Goal: Information Seeking & Learning: Find specific fact

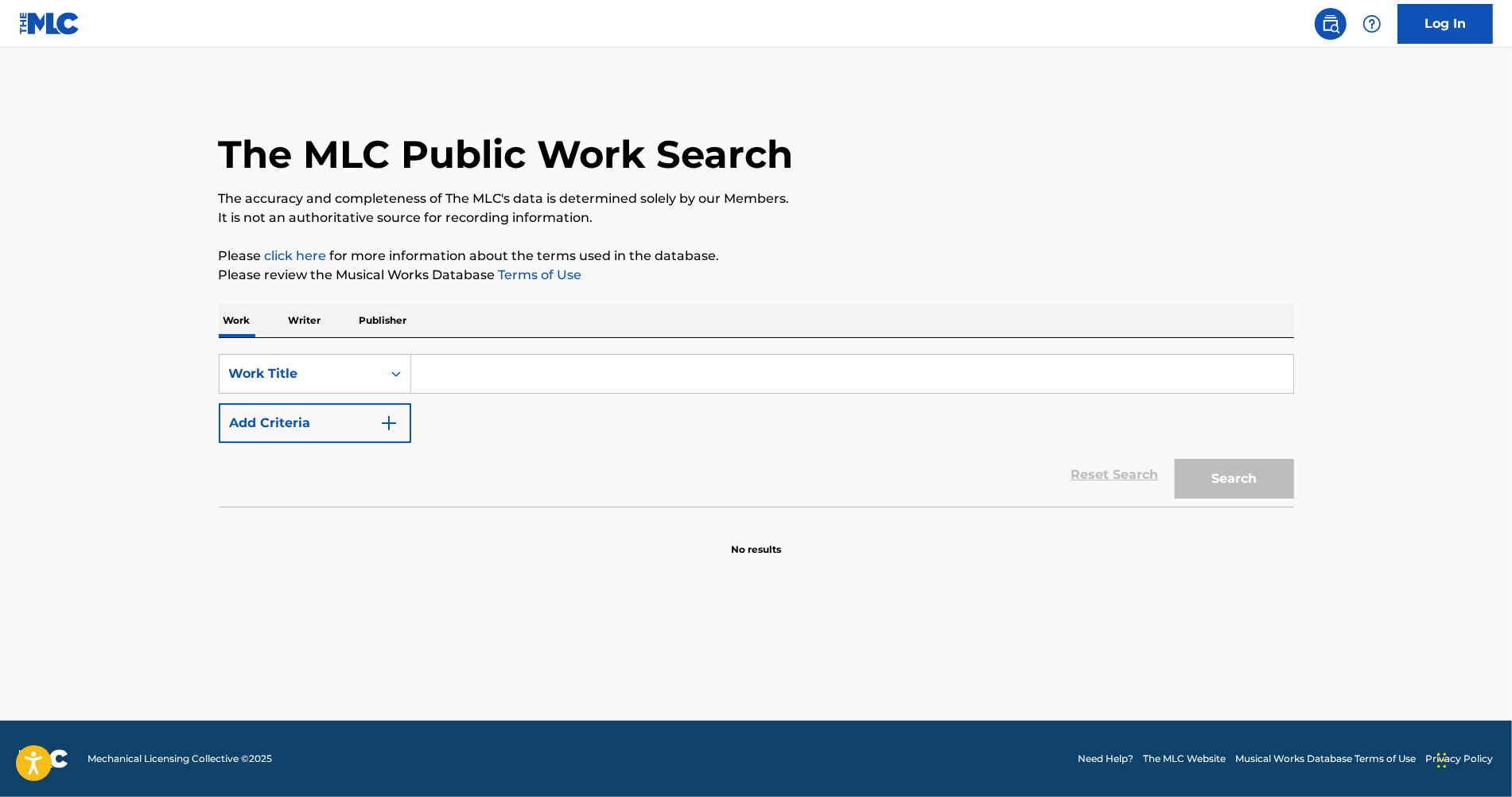
click at [548, 378] on input "Search Form" at bounding box center [852, 374] width 882 height 38
paste input "shut up my moms calling"
type input "shut up my moms calling"
click at [333, 423] on button "Add Criteria" at bounding box center [315, 422] width 193 height 40
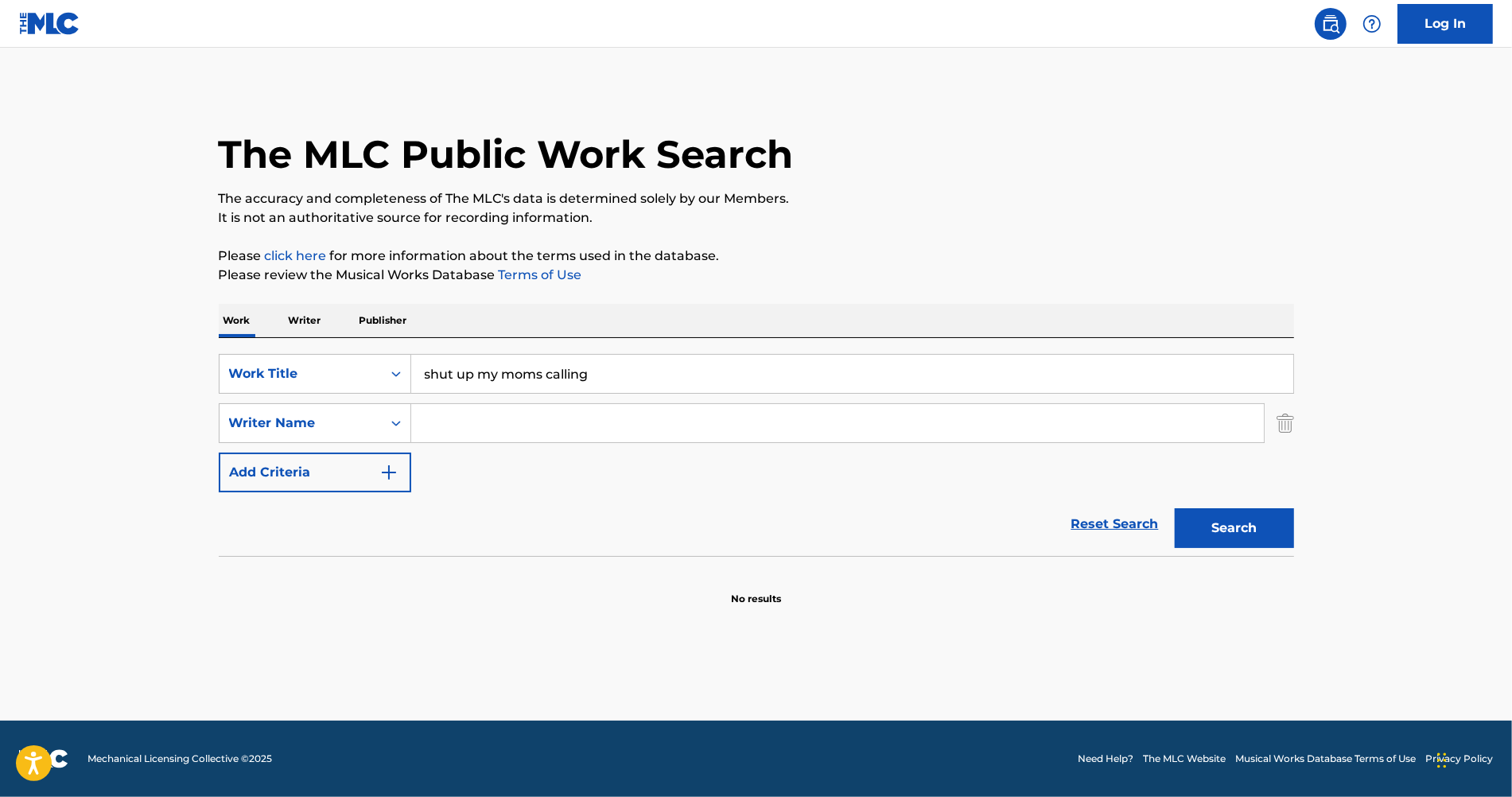
click at [461, 422] on input "Search Form" at bounding box center [837, 422] width 853 height 38
click at [460, 420] on input "Search Form" at bounding box center [837, 422] width 853 height 38
type input "n"
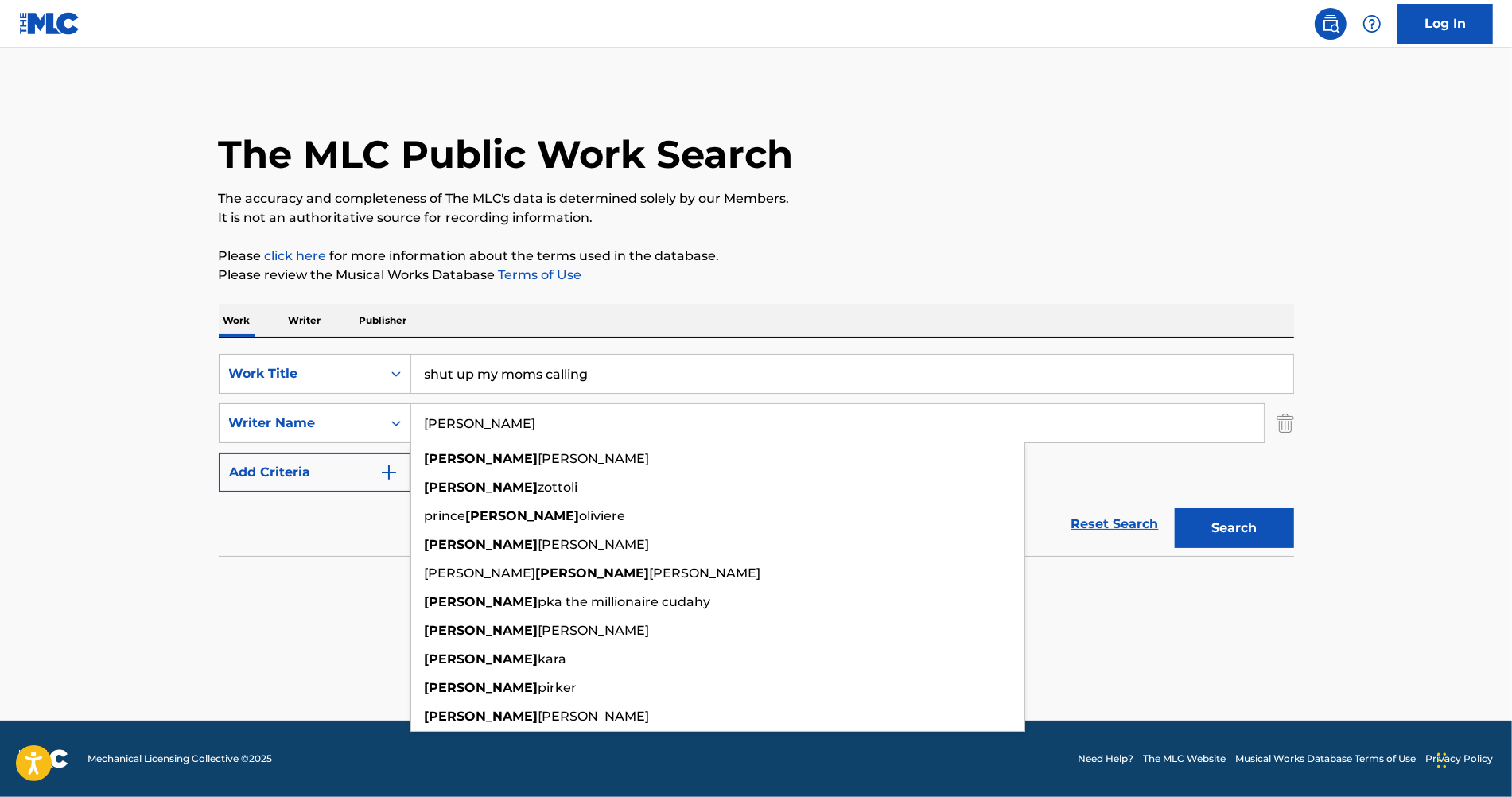
type input "[PERSON_NAME]"
click at [1115, 448] on div "SearchWithCriteriae0f15629-9855-4255-986c-a4a4545a28bf Work Title shut up my mo…" at bounding box center [756, 422] width 1075 height 138
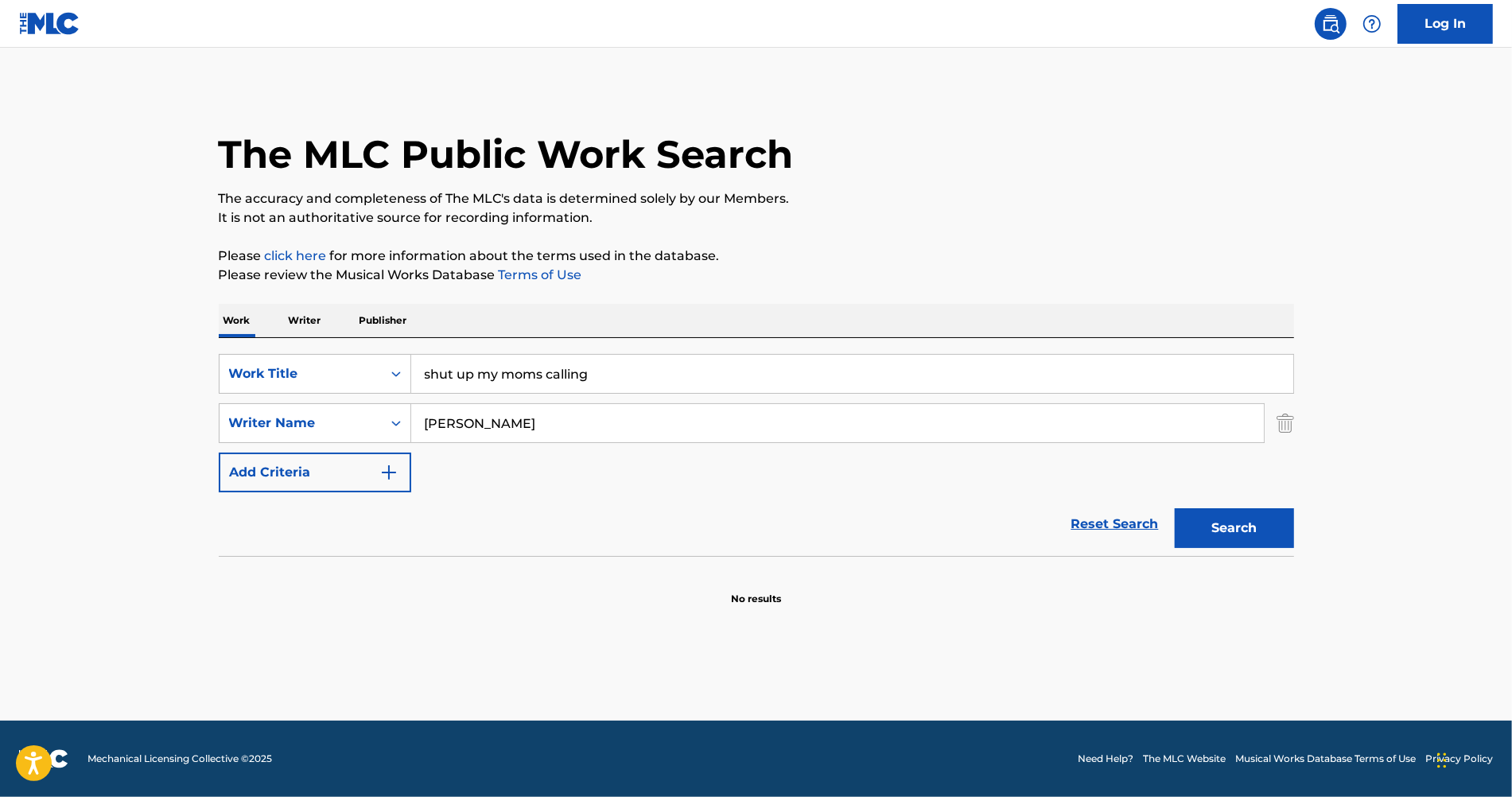
click at [1213, 523] on button "Search" at bounding box center [1234, 528] width 119 height 40
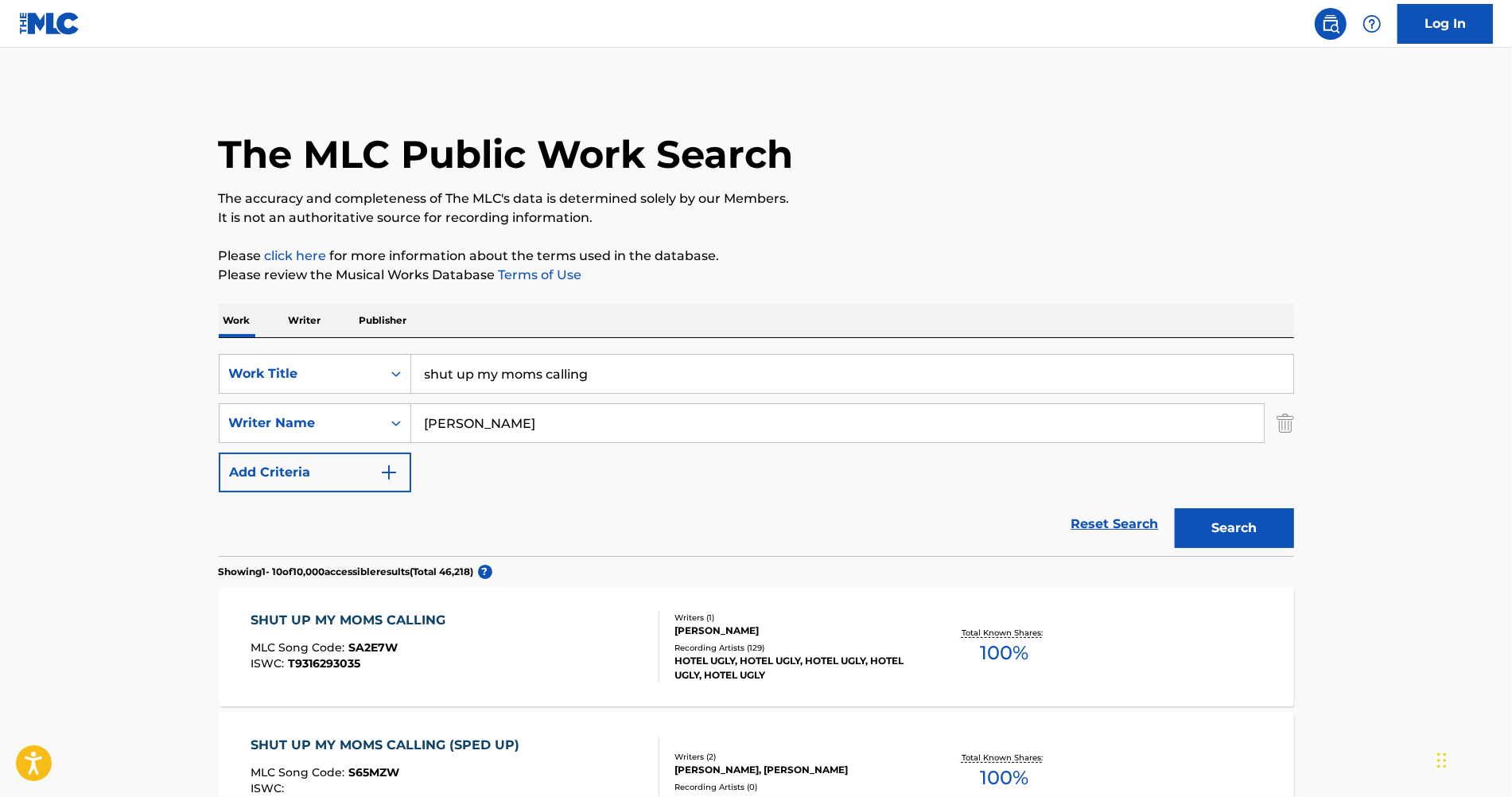
scroll to position [48, 0]
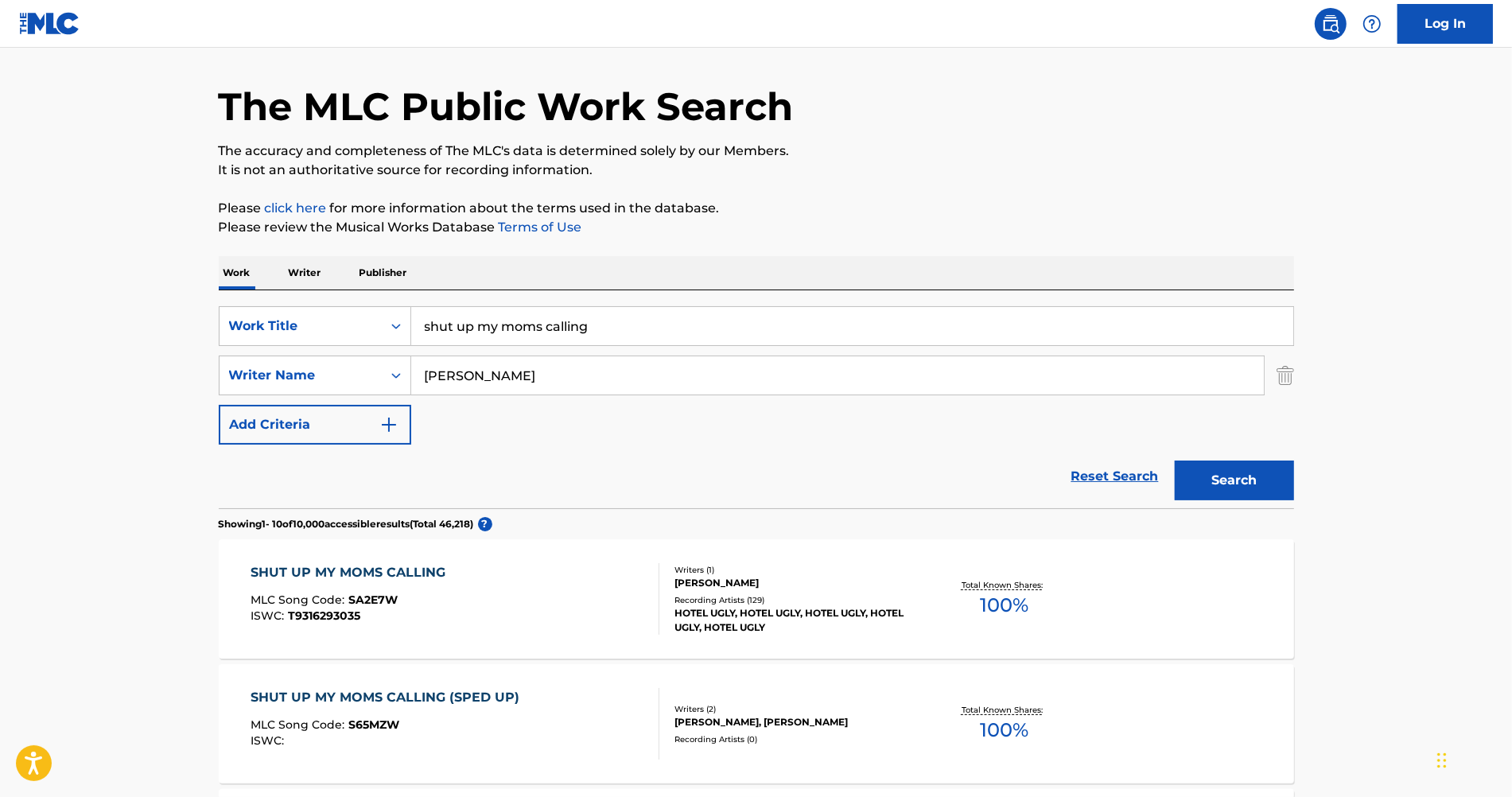
click at [559, 581] on div "SHUT UP MY MOMS CALLING MLC Song Code : SA2E7W ISWC : T9316293035" at bounding box center [455, 598] width 409 height 71
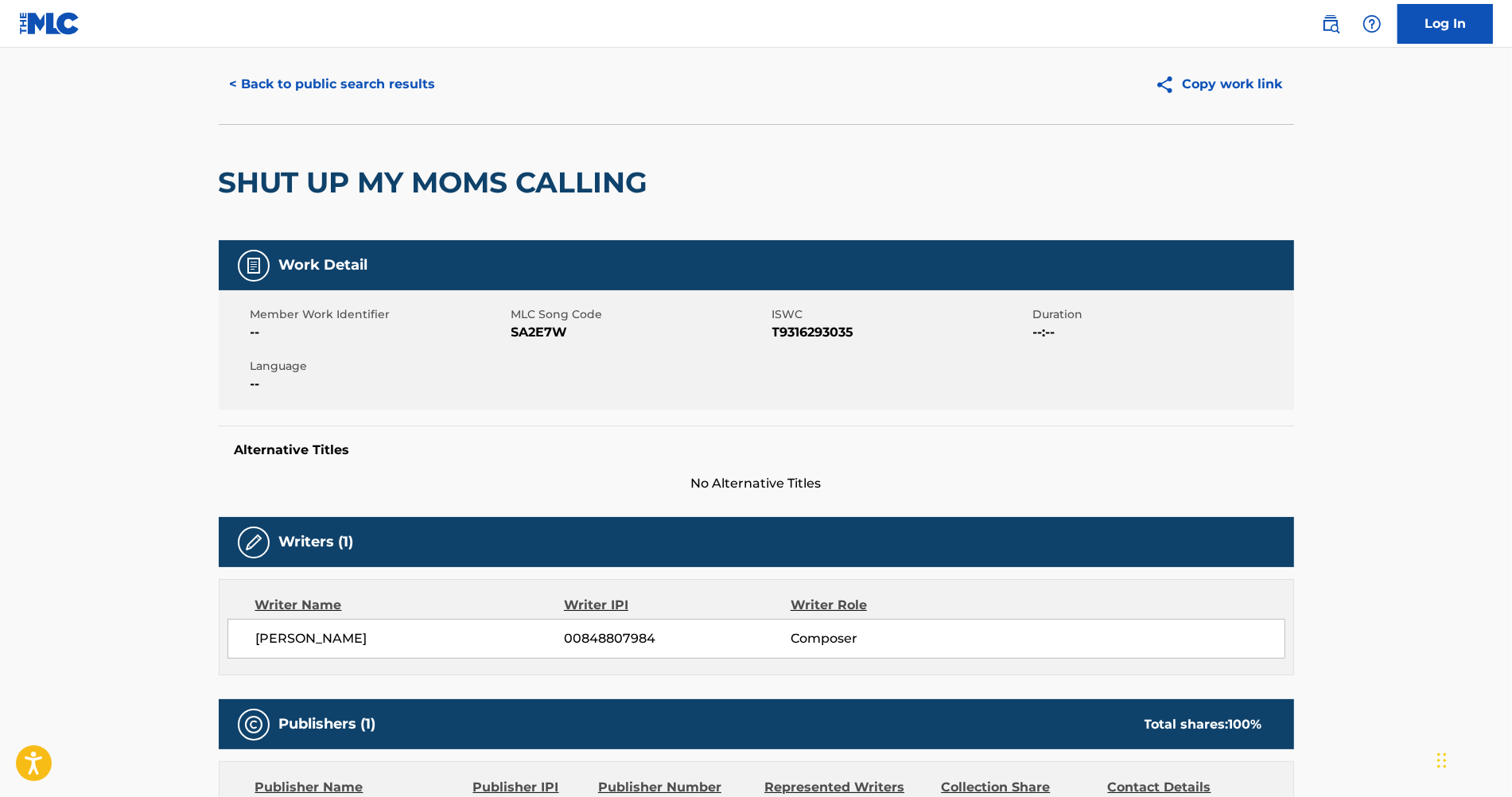
scroll to position [48, 0]
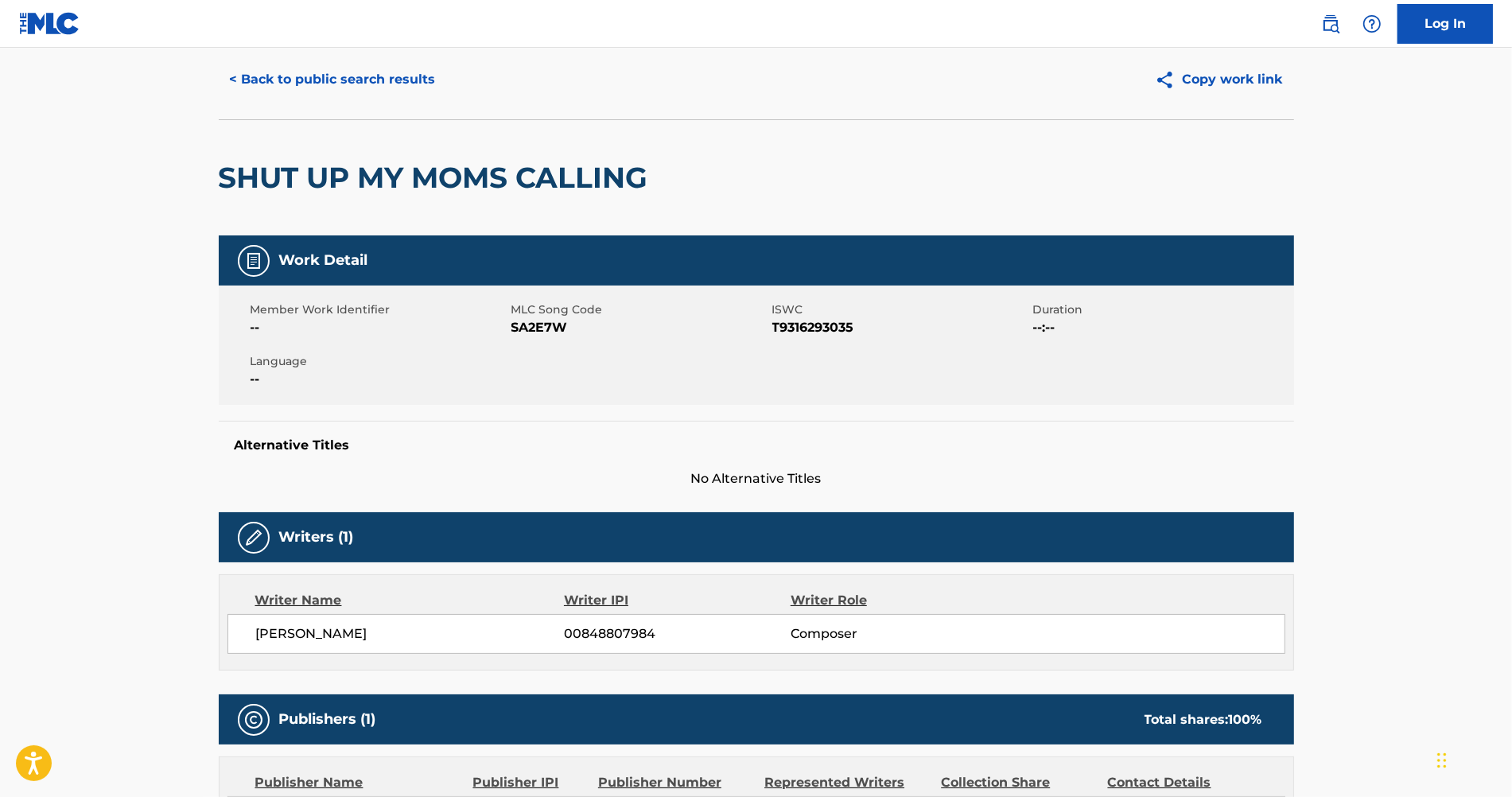
click at [408, 621] on div "[PERSON_NAME] 00848807984 Composer" at bounding box center [757, 634] width 1058 height 40
copy div "[PERSON_NAME]"
click at [313, 66] on button "< Back to public search results" at bounding box center [333, 79] width 228 height 40
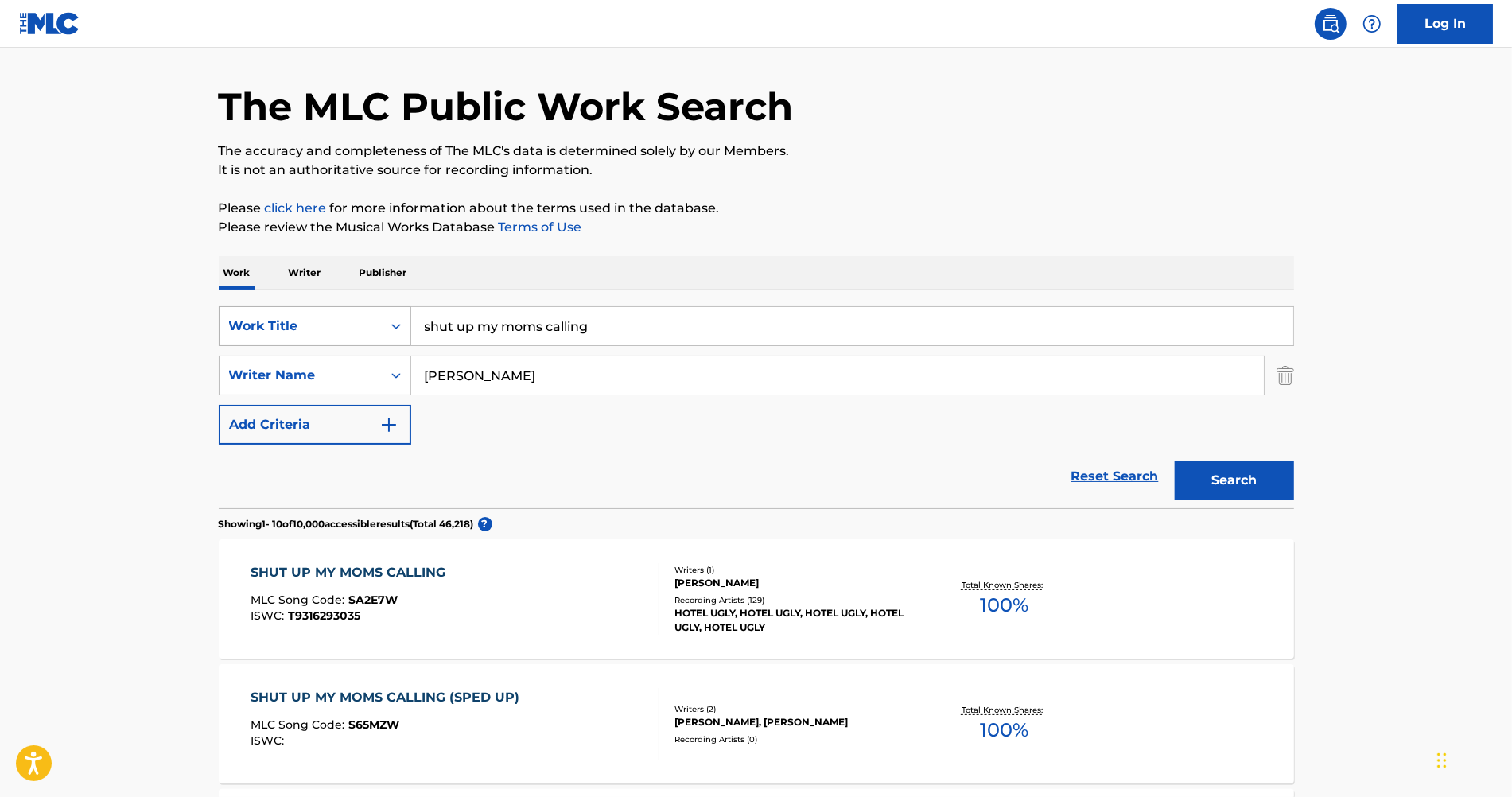
click at [364, 326] on div "Work Title" at bounding box center [300, 327] width 143 height 20
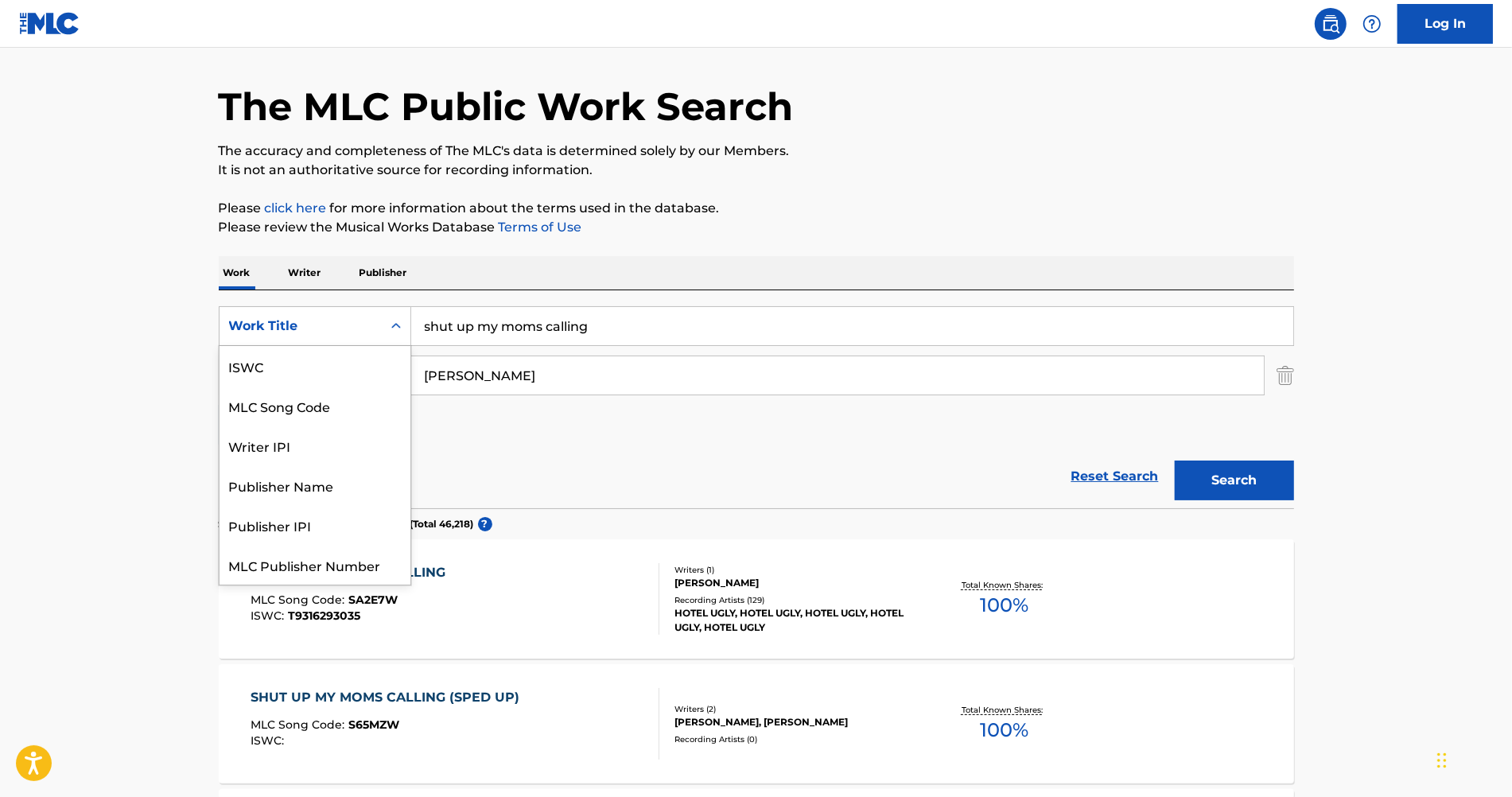
scroll to position [39, 0]
click at [478, 452] on div "Reset Search Search" at bounding box center [756, 476] width 1075 height 64
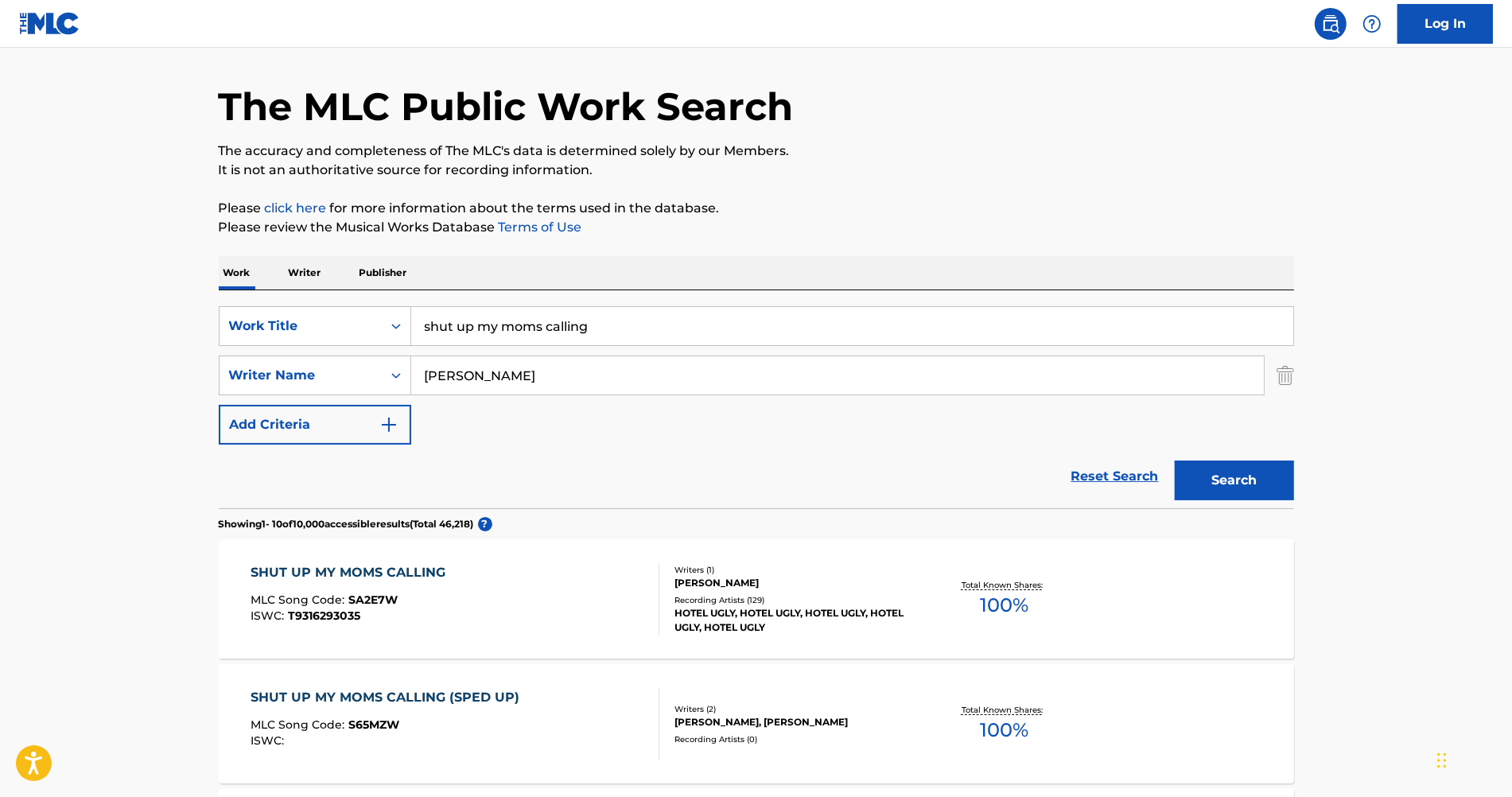
click at [326, 279] on div "Work Writer Publisher" at bounding box center [756, 273] width 1075 height 33
click at [313, 275] on p "Writer" at bounding box center [304, 273] width 42 height 33
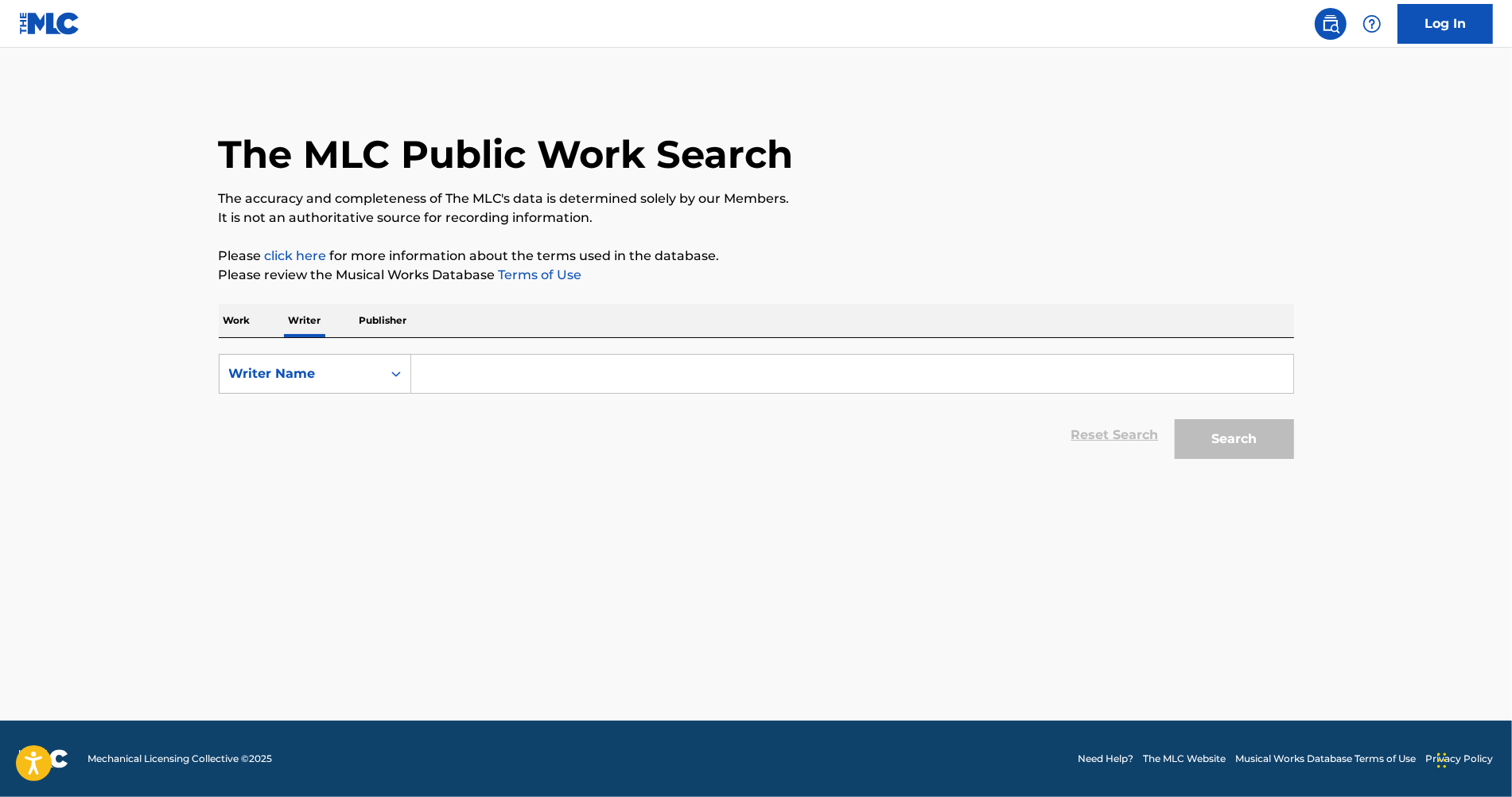
click at [468, 373] on input "Search Form" at bounding box center [852, 374] width 882 height 38
paste input "[PERSON_NAME]"
click at [1282, 432] on button "Search" at bounding box center [1234, 439] width 119 height 40
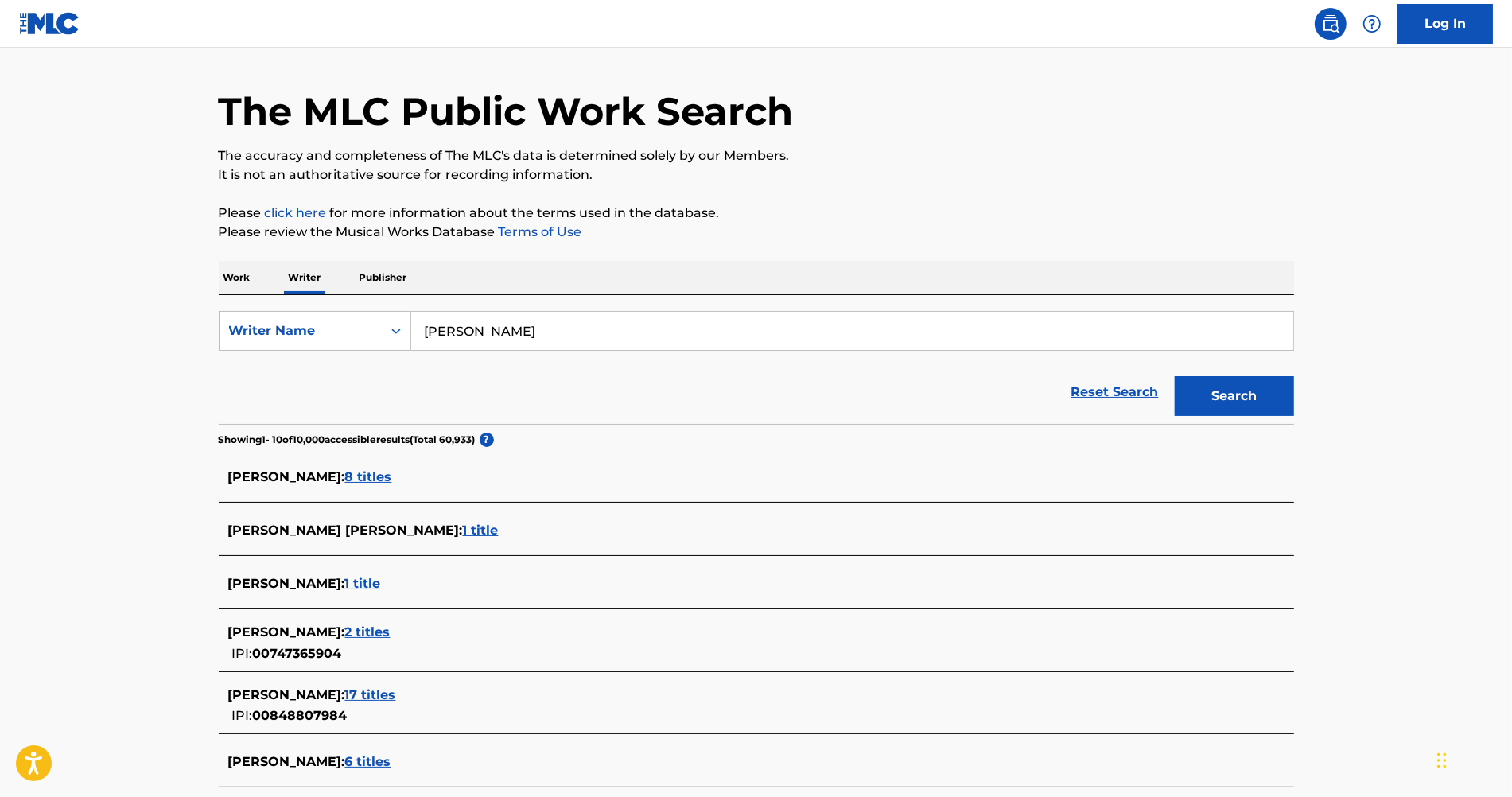
scroll to position [48, 0]
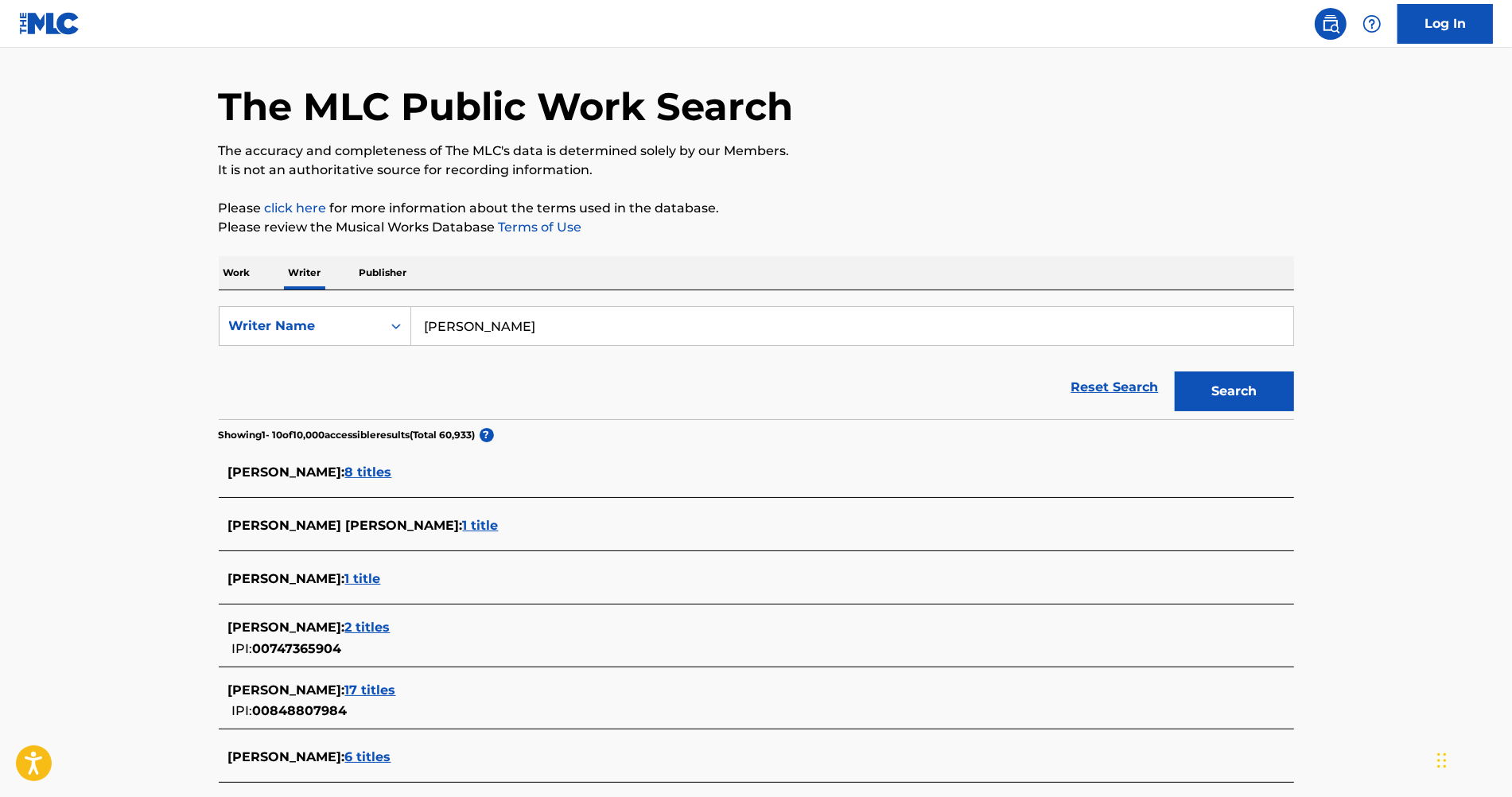
click at [377, 473] on span "8 titles" at bounding box center [369, 471] width 47 height 15
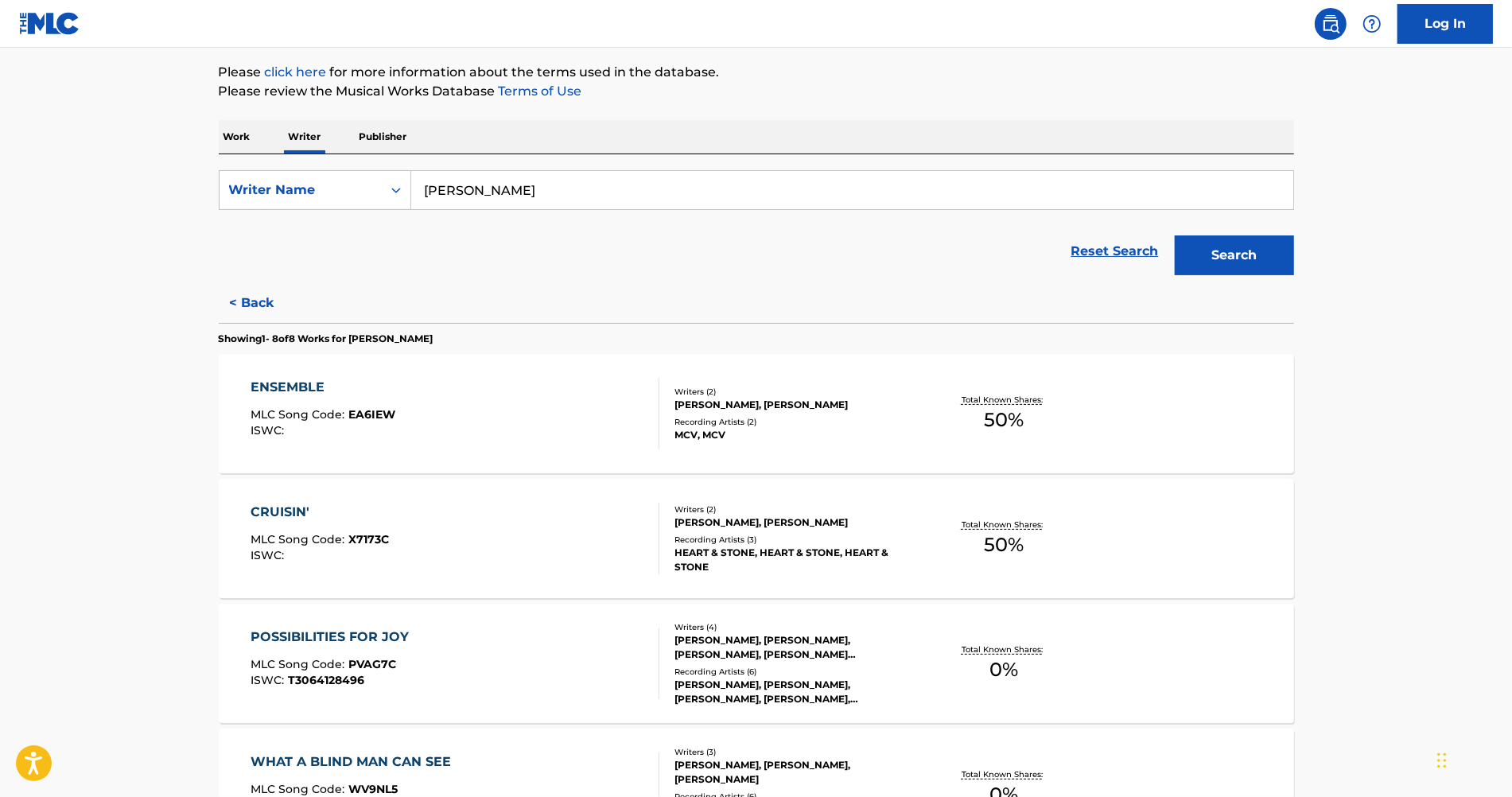
scroll to position [96, 0]
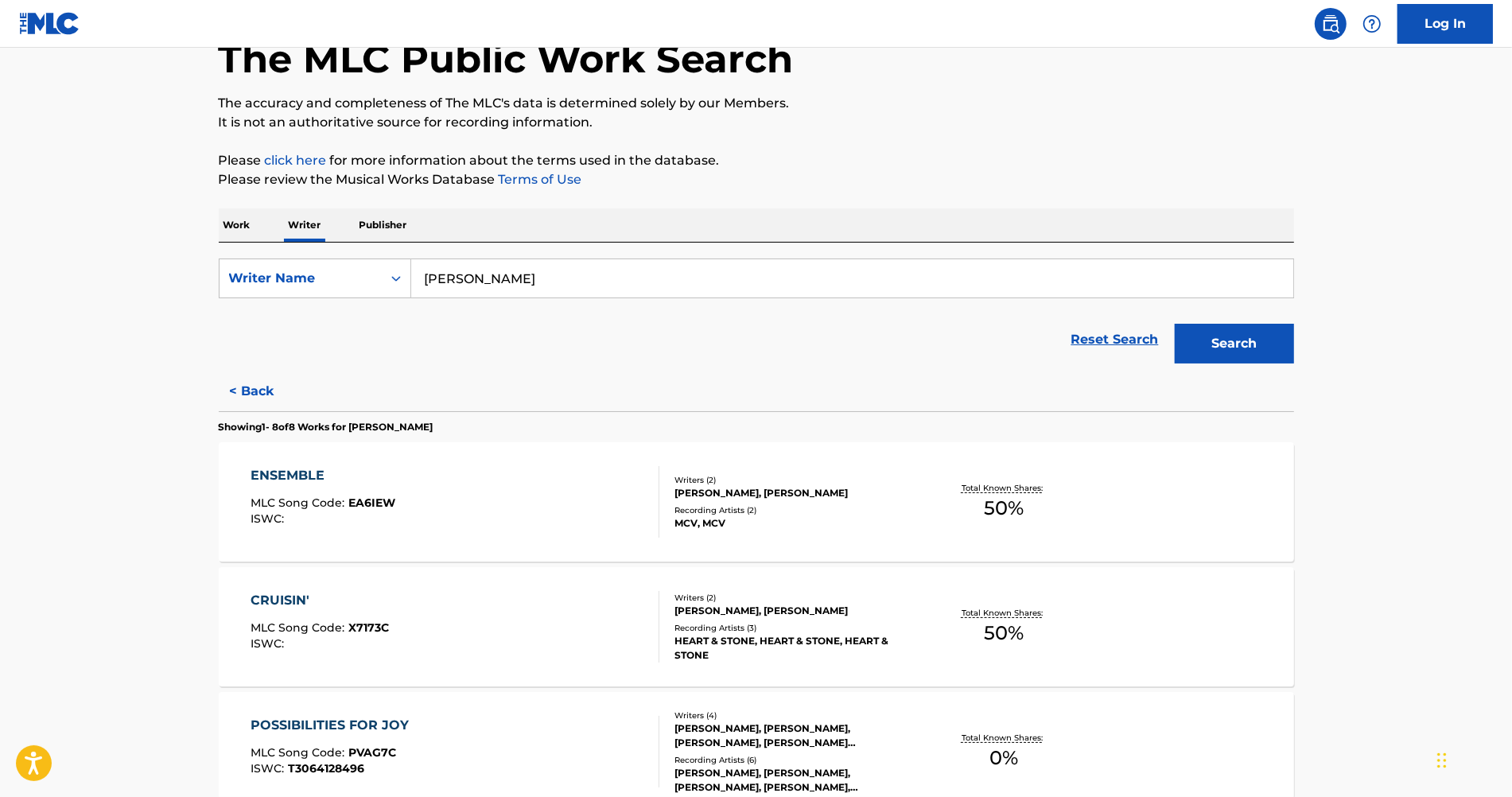
click at [469, 274] on input "[PERSON_NAME]" at bounding box center [852, 278] width 882 height 38
click at [345, 275] on div "Writer Name" at bounding box center [300, 279] width 143 height 20
click at [477, 283] on input "[PERSON_NAME]" at bounding box center [852, 278] width 882 height 38
click at [542, 309] on strong "[PERSON_NAME]" at bounding box center [599, 313] width 113 height 15
type input "[PERSON_NAME]"
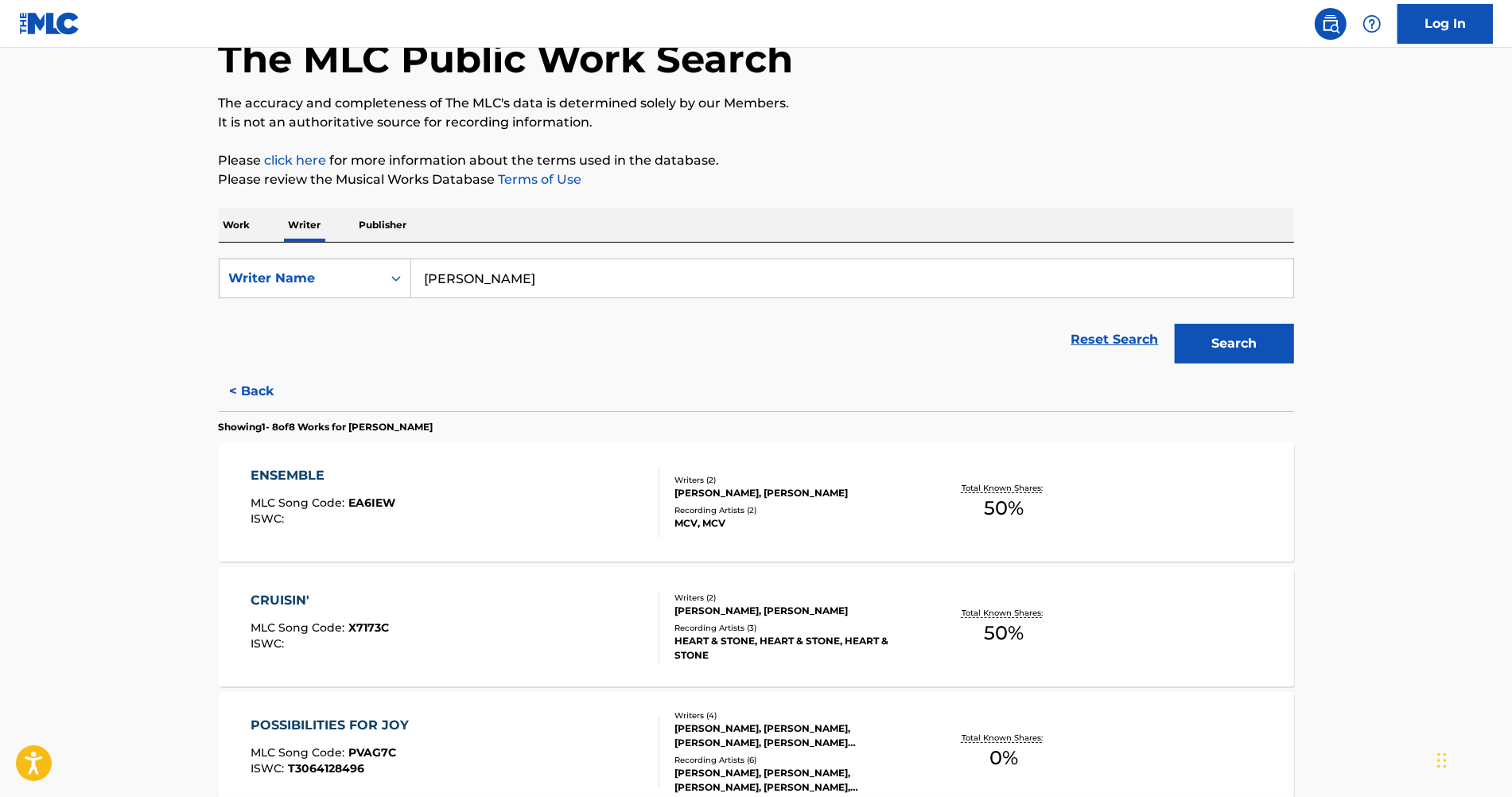
click at [1192, 355] on button "Search" at bounding box center [1234, 343] width 119 height 40
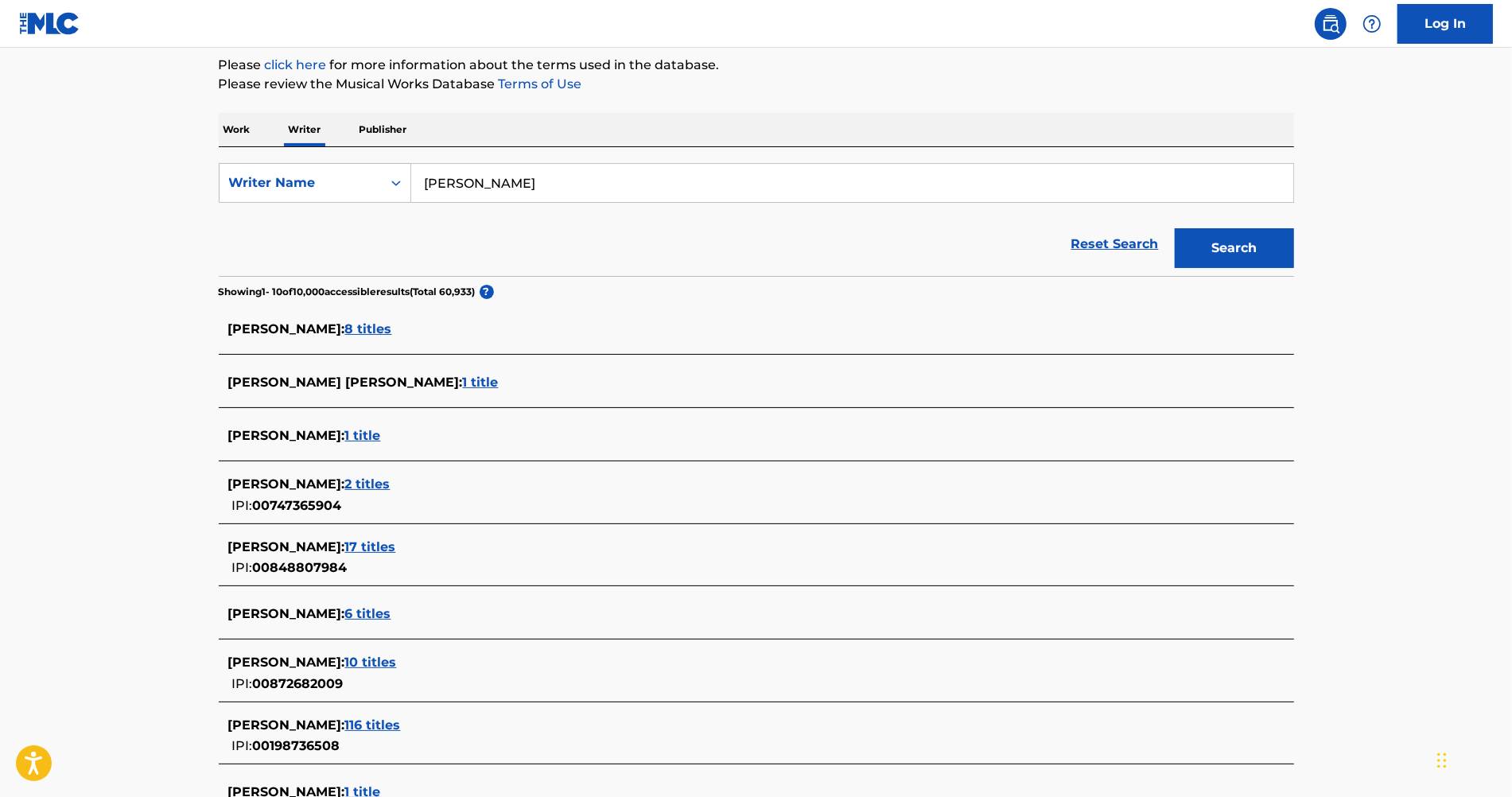
scroll to position [239, 0]
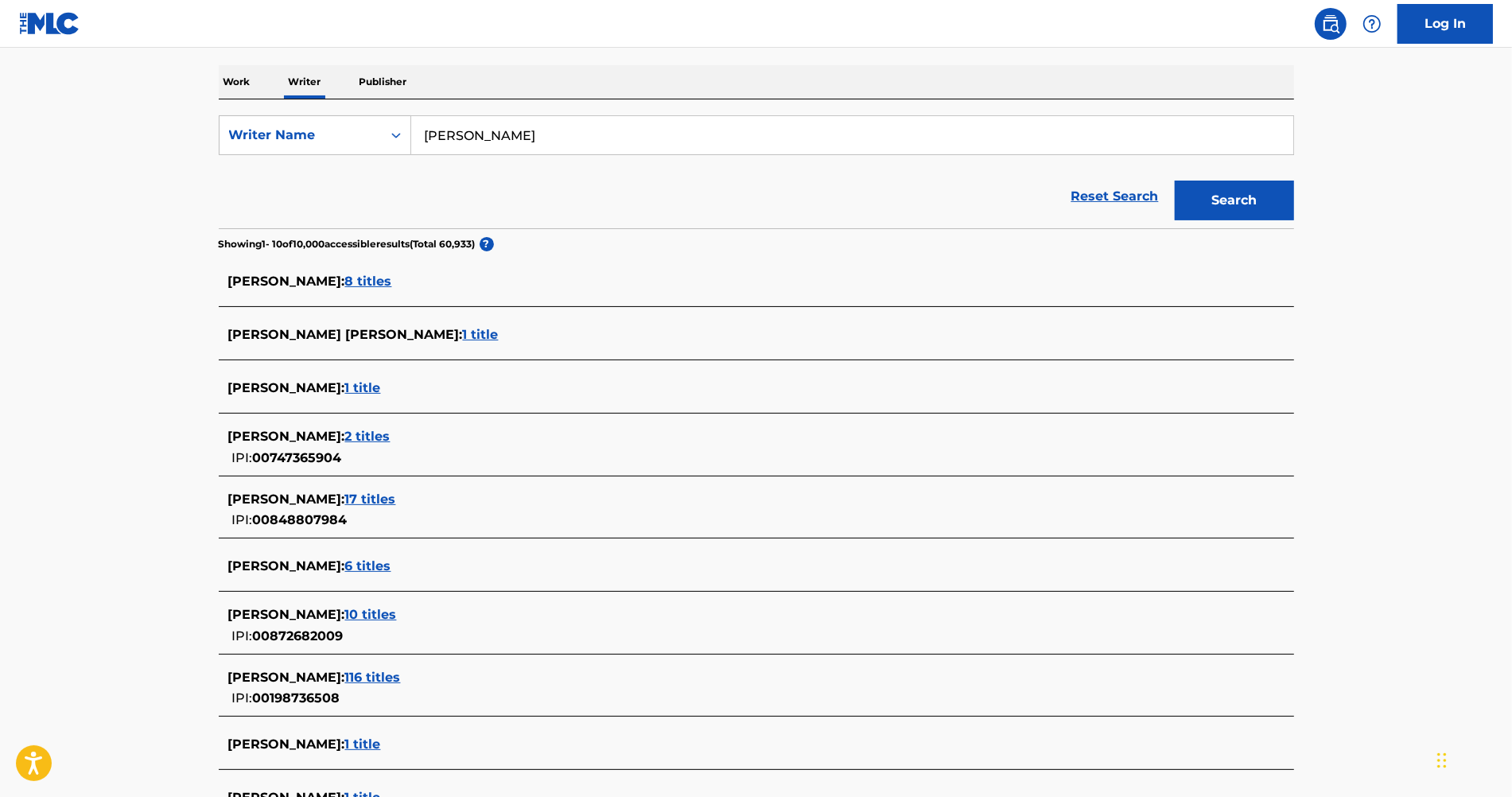
click at [396, 499] on span "17 titles" at bounding box center [371, 499] width 51 height 15
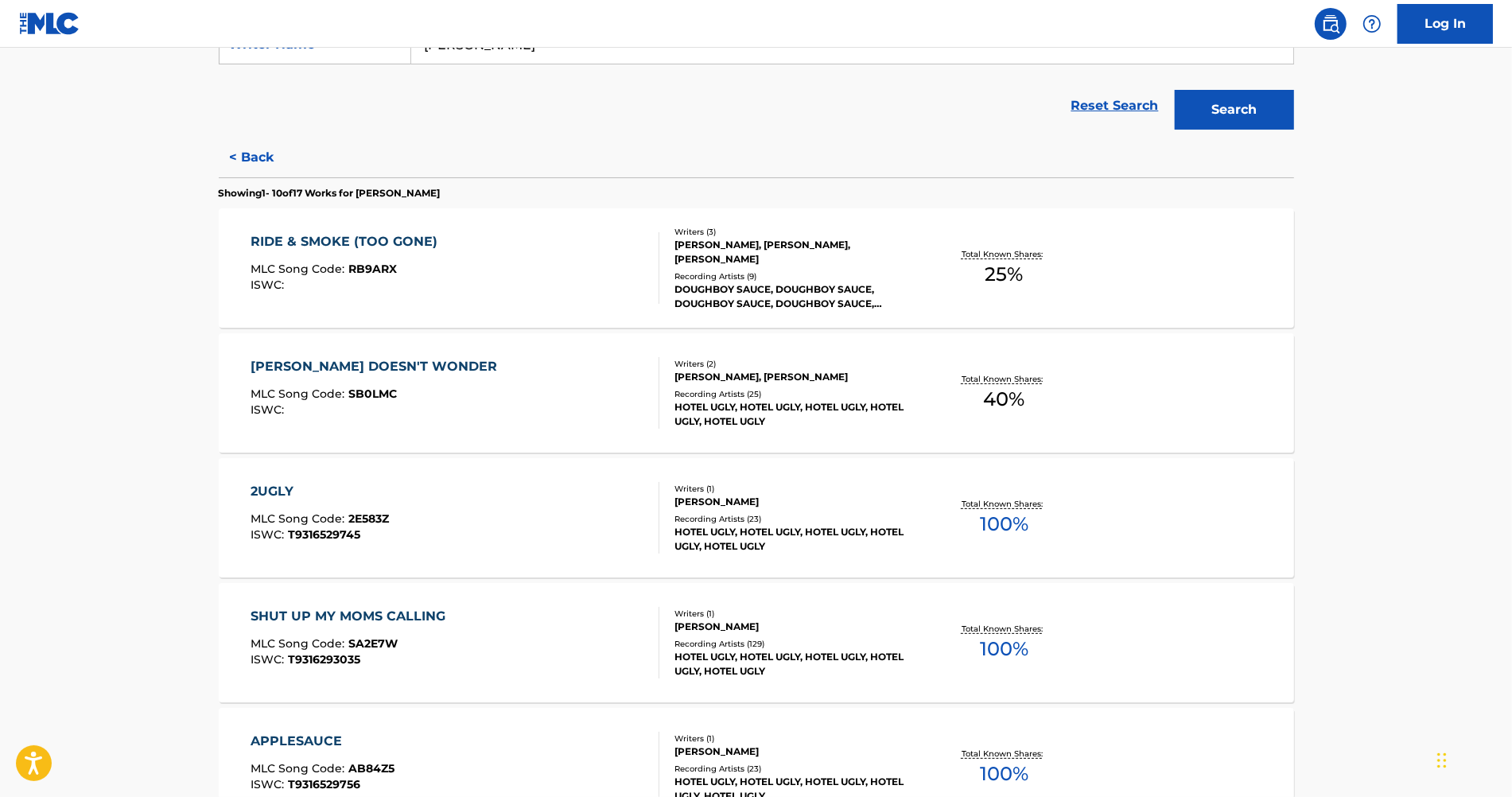
scroll to position [334, 0]
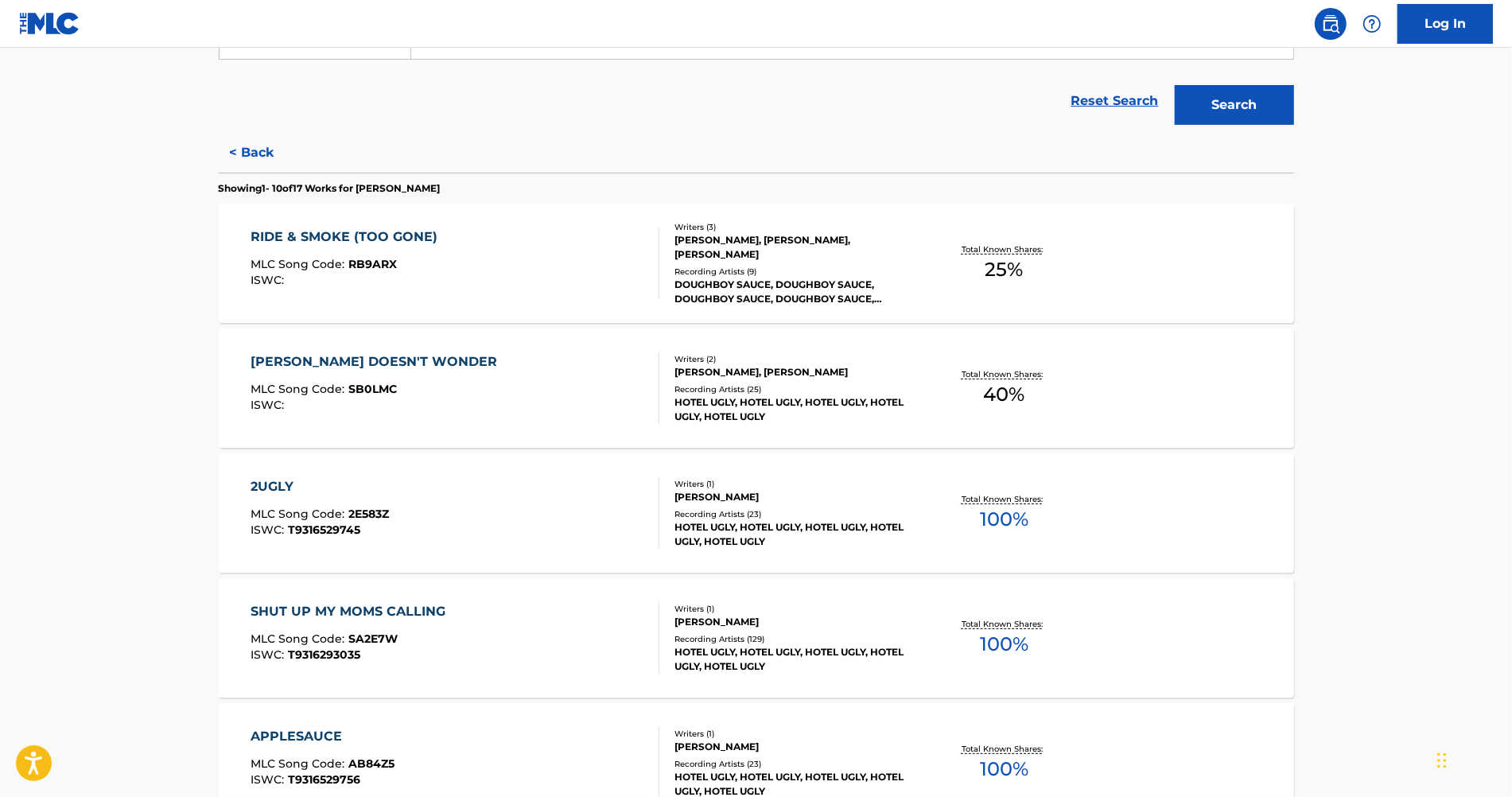
click at [442, 499] on div "2UGLY MLC Song Code : 2E583Z ISWC : T9316529745" at bounding box center [455, 512] width 409 height 71
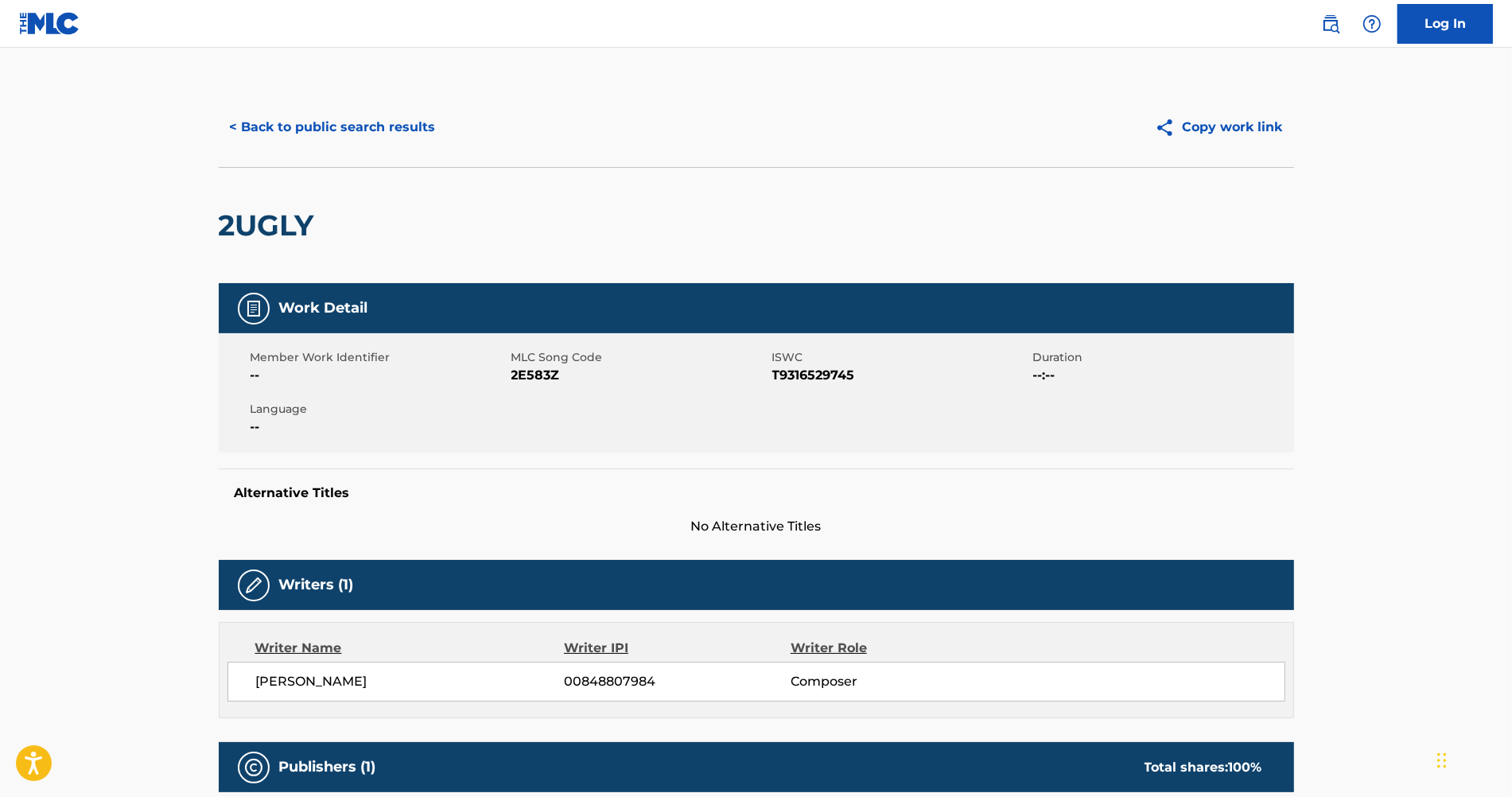
click at [405, 122] on button "< Back to public search results" at bounding box center [333, 127] width 228 height 40
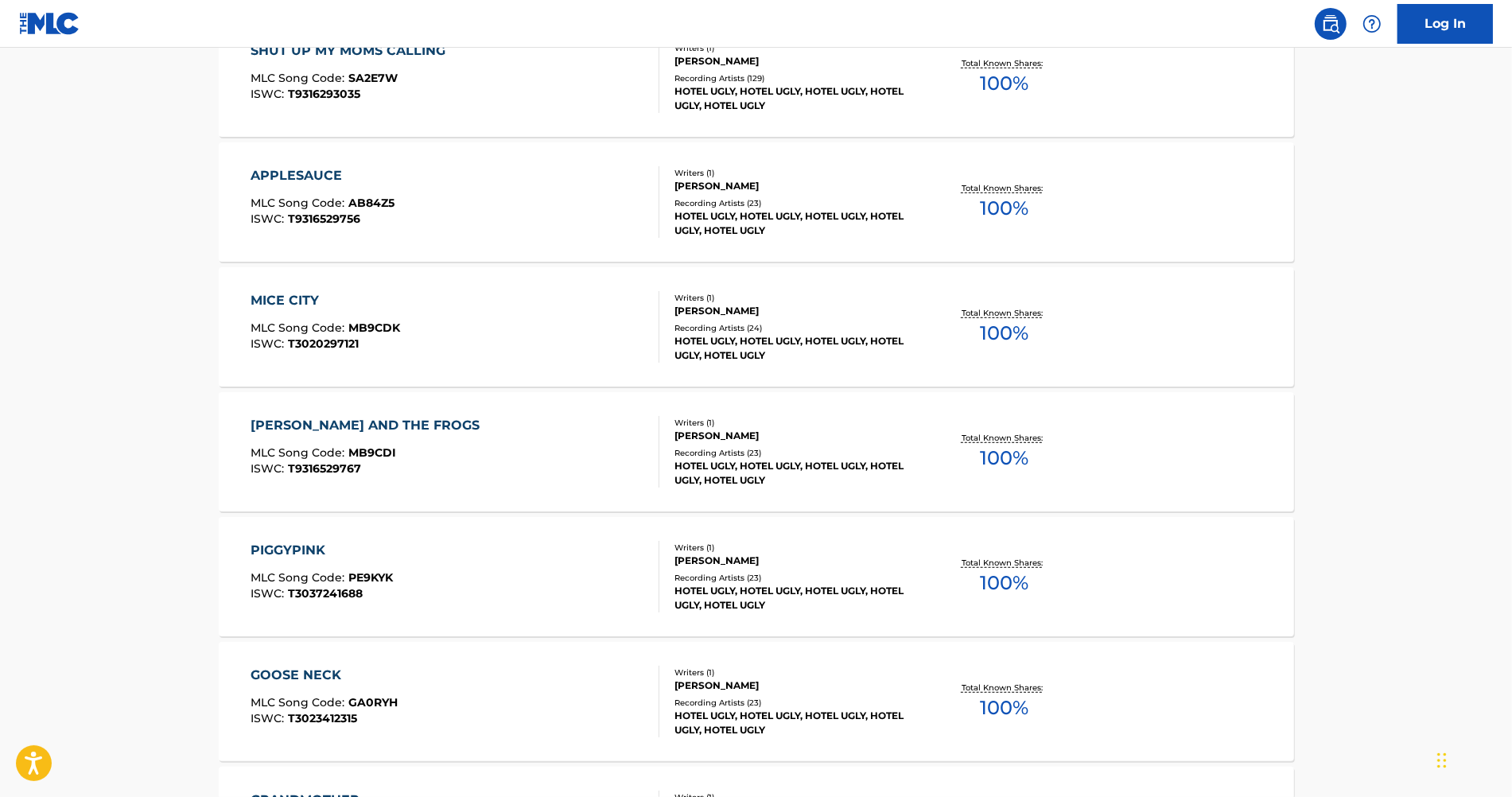
scroll to position [907, 0]
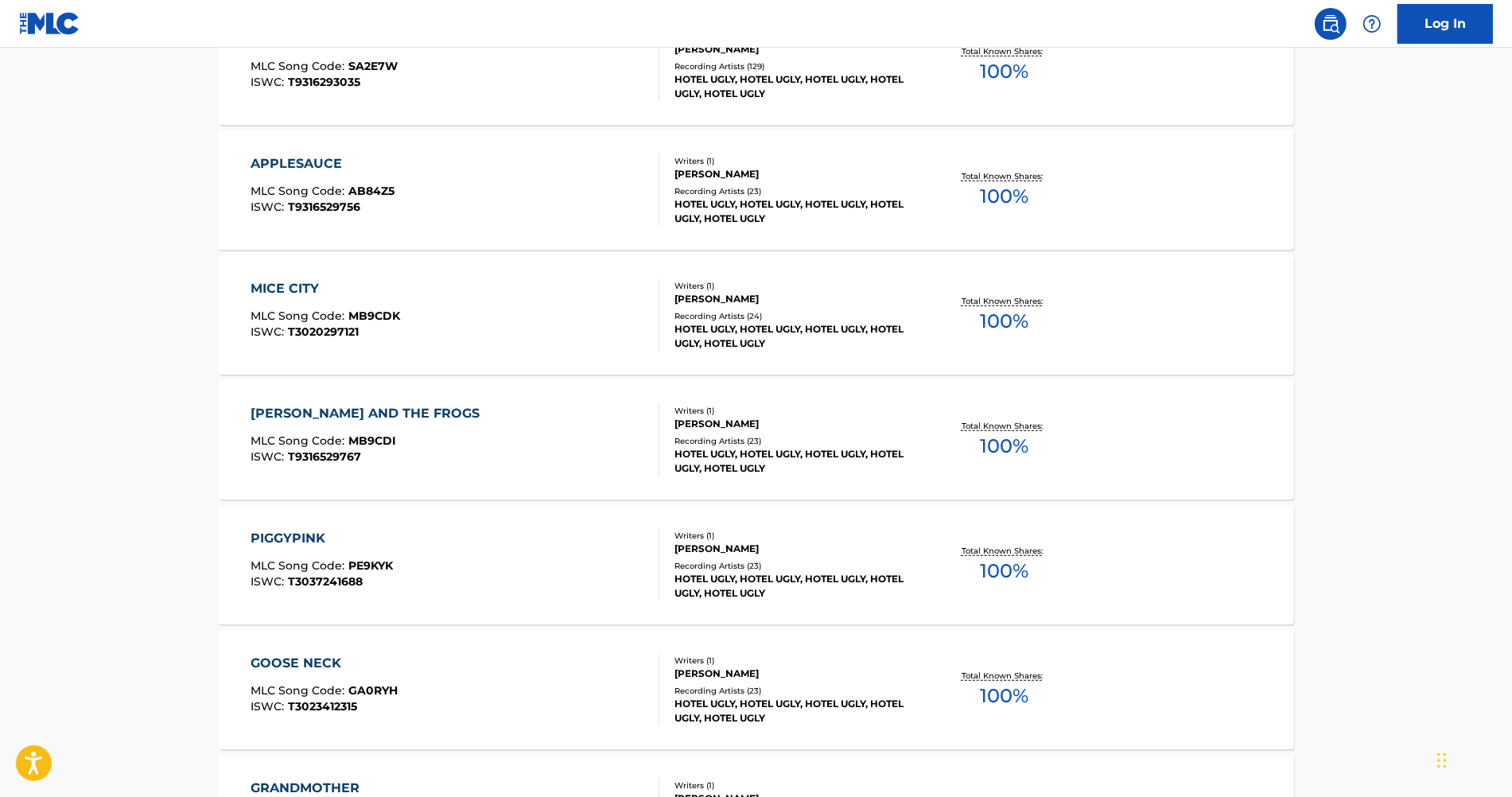
click at [512, 435] on div "[PERSON_NAME] AND THE FROGS MLC Song Code : MB9CDI ISWC : T9316529767" at bounding box center [455, 439] width 409 height 71
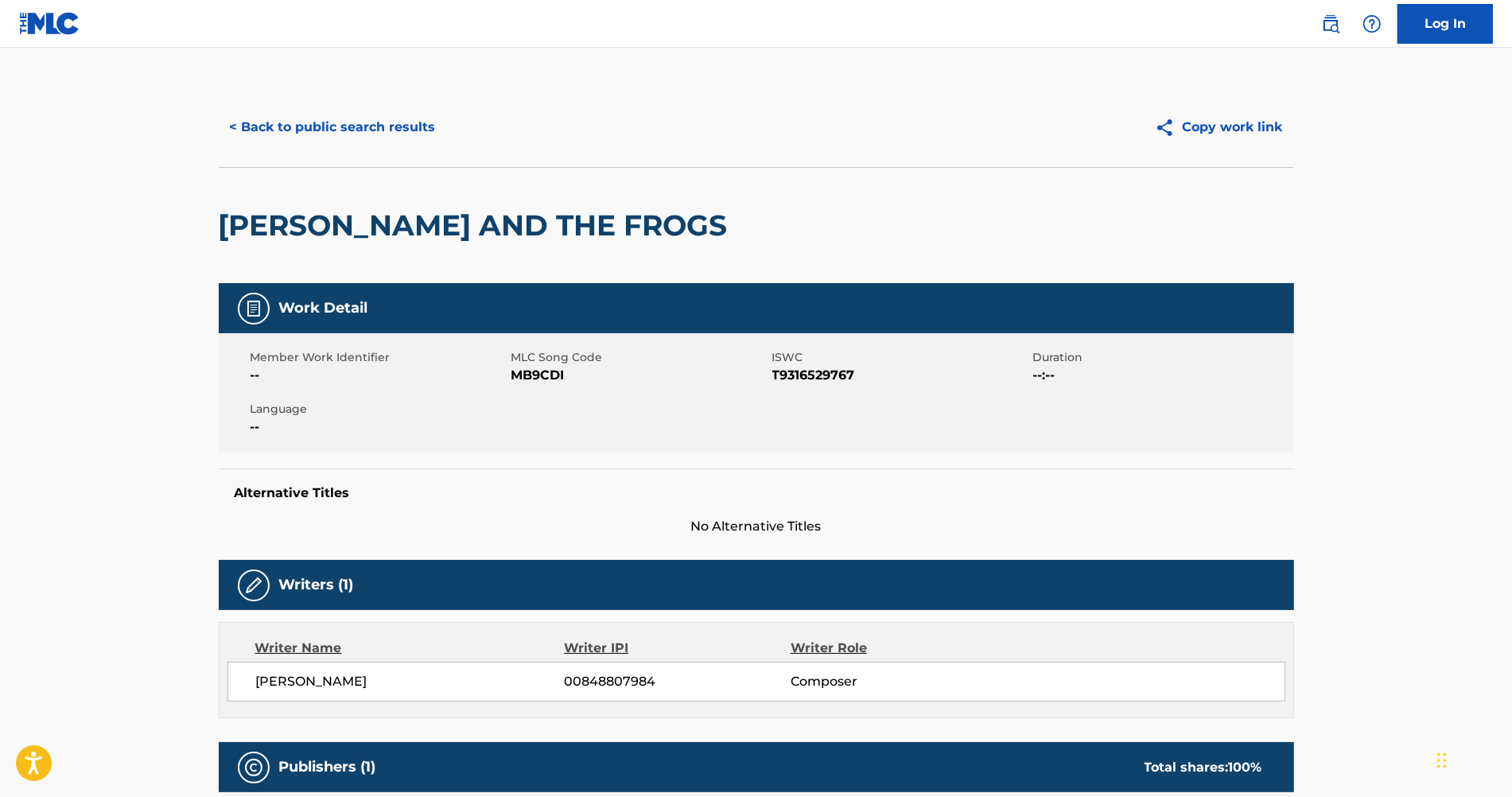
click at [413, 146] on button "< Back to public search results" at bounding box center [333, 127] width 228 height 40
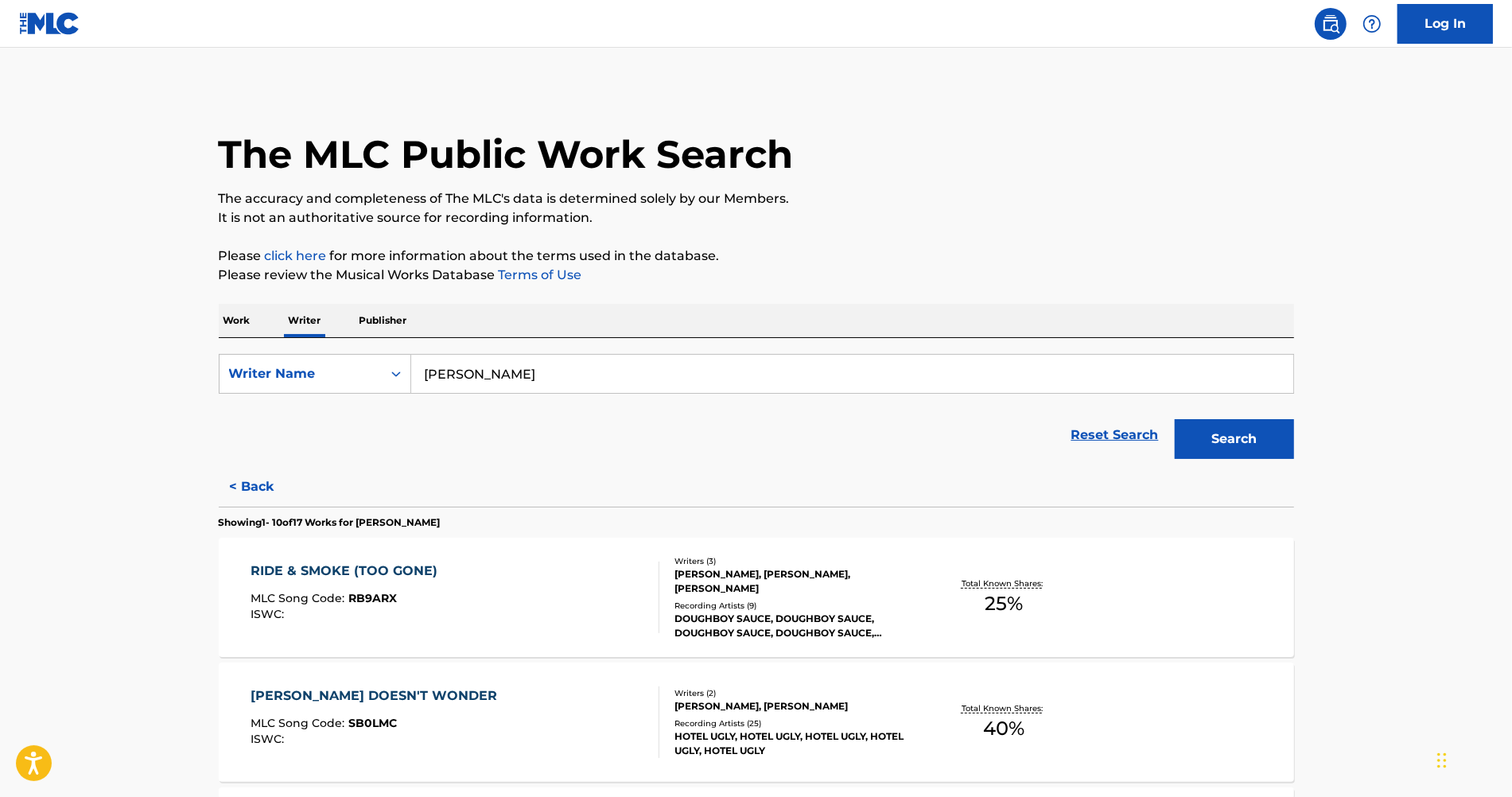
click at [606, 577] on div "RIDE & SMOKE (TOO GONE) MLC Song Code : RB9ARX ISWC :" at bounding box center [455, 597] width 409 height 71
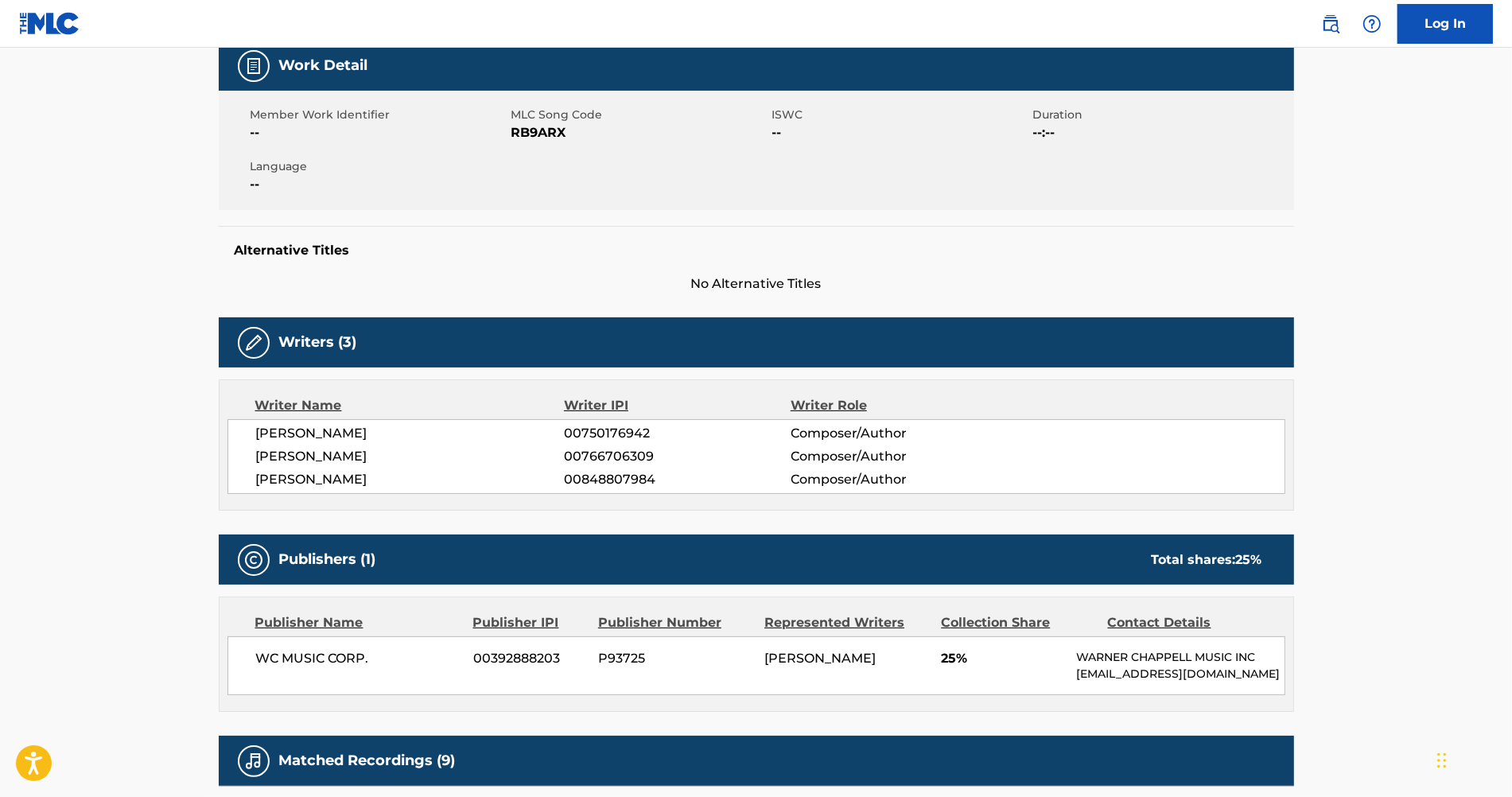
scroll to position [239, 0]
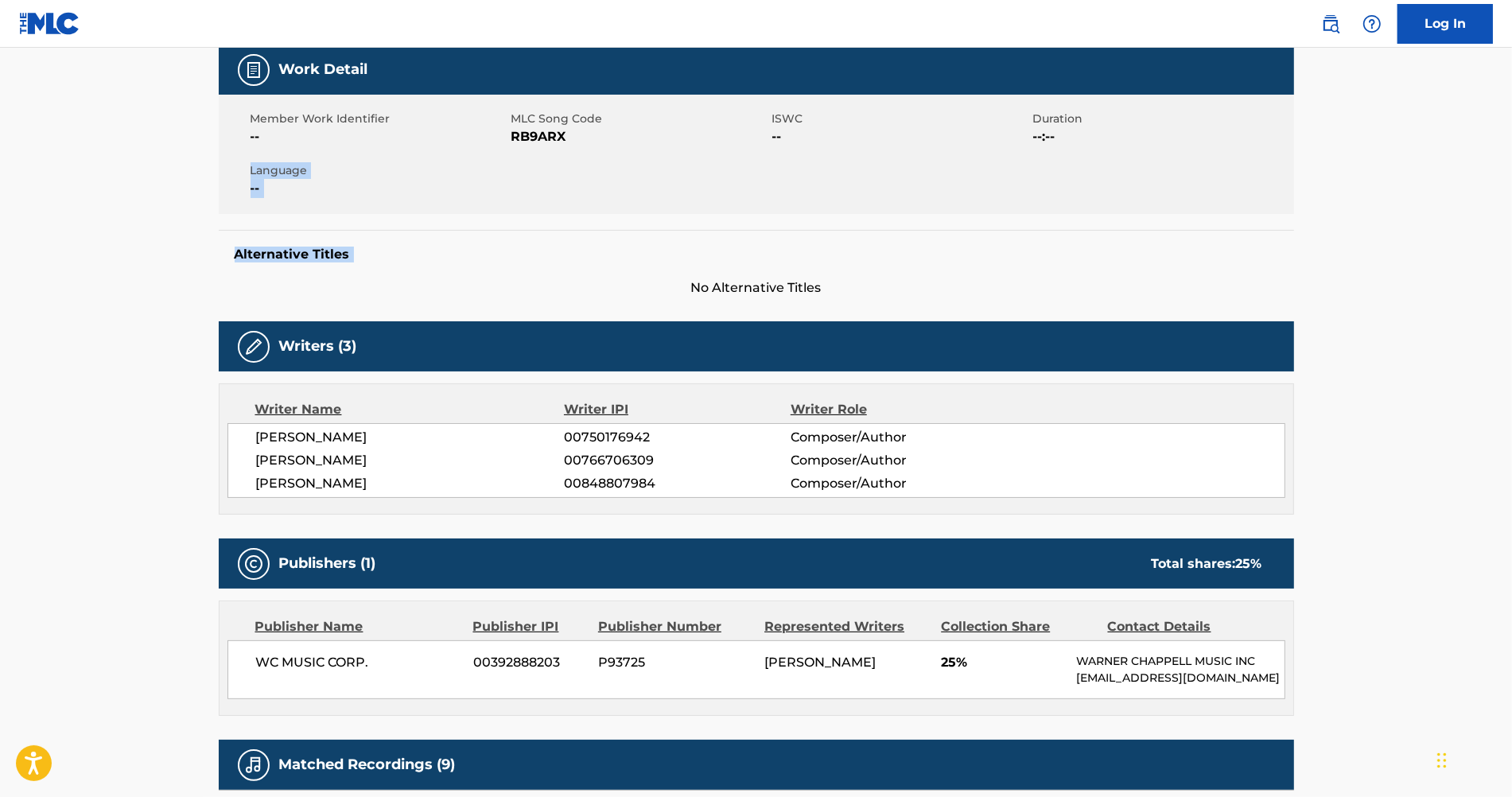
drag, startPoint x: 1511, startPoint y: 147, endPoint x: 1509, endPoint y: 234, distance: 87.0
click at [1509, 234] on main "< Back to public search results Copy work link RIDE & SMOKE (TOO GONE) Work Det…" at bounding box center [756, 522] width 1512 height 1426
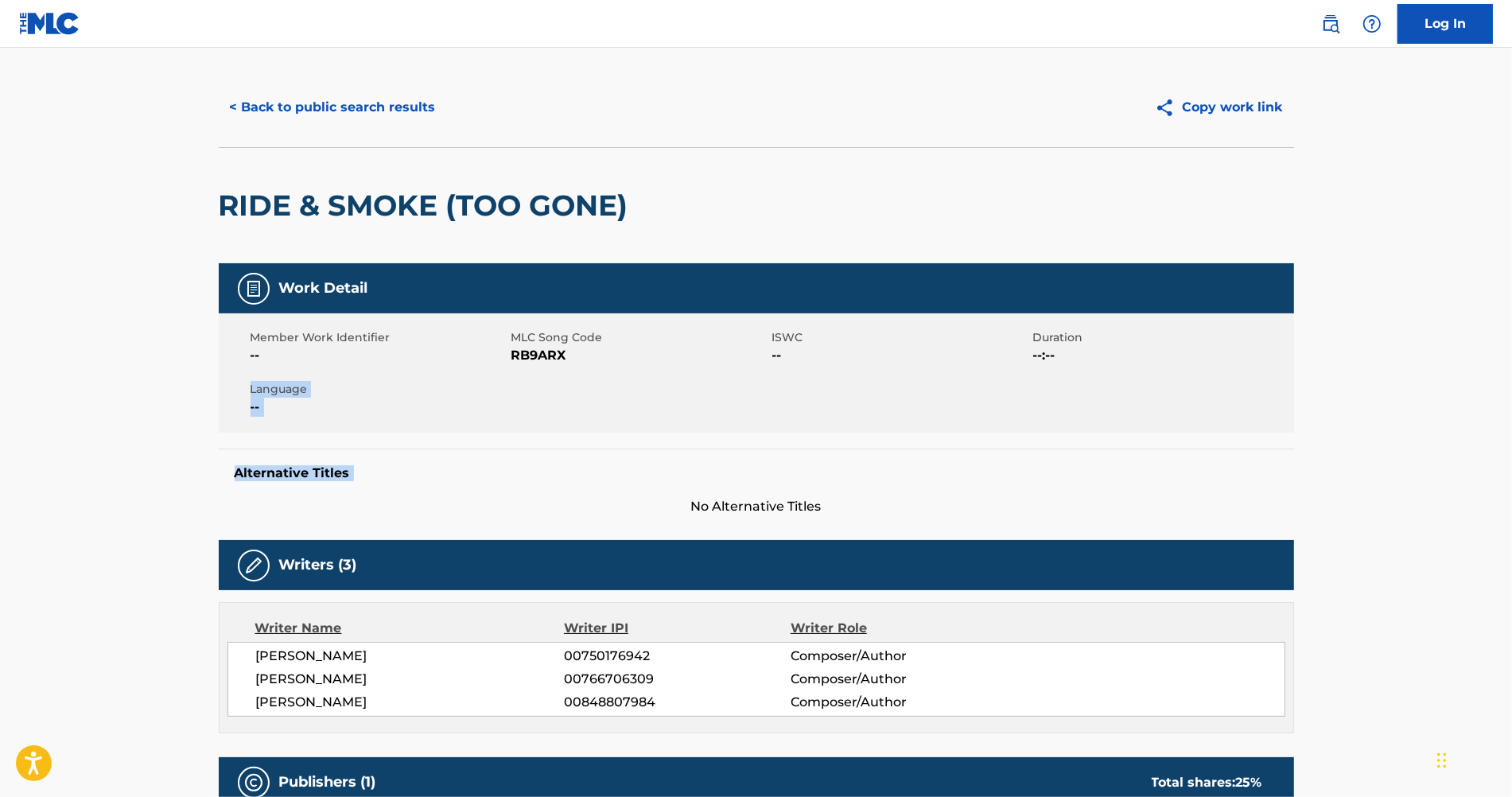
scroll to position [0, 0]
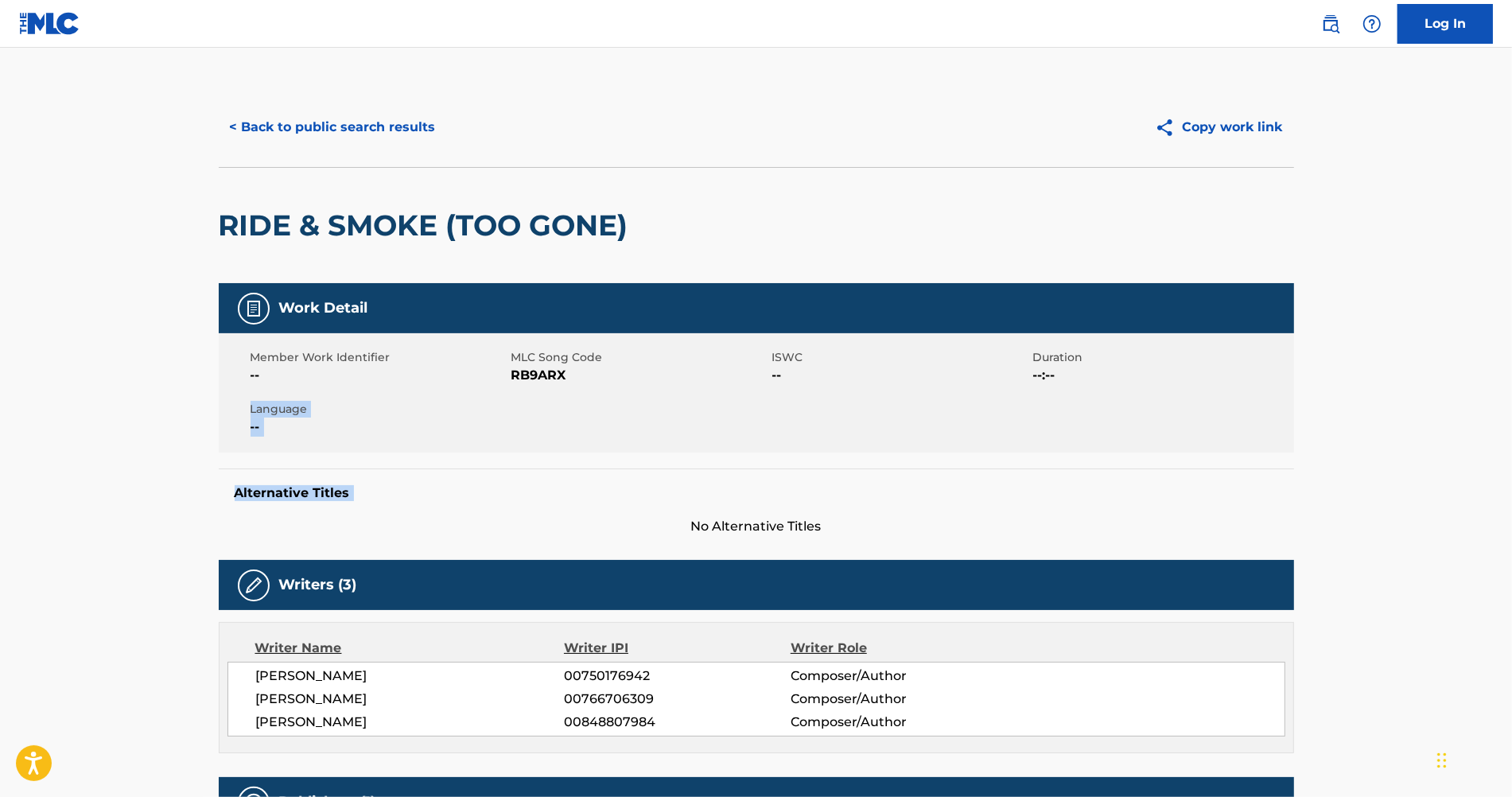
click at [342, 112] on button "< Back to public search results" at bounding box center [333, 127] width 228 height 40
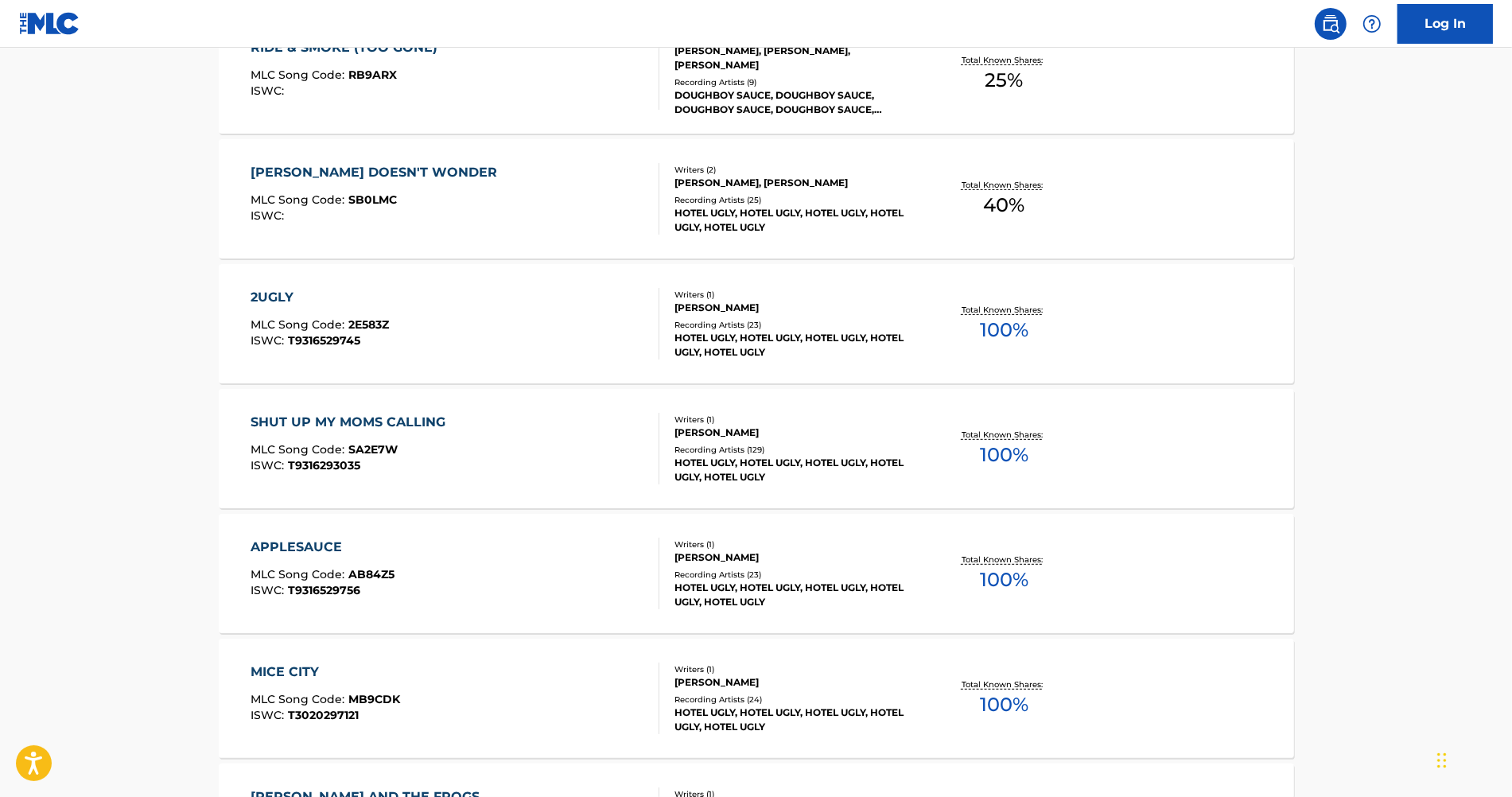
scroll to position [525, 0]
click at [514, 182] on div "[PERSON_NAME] DOESN'T WONDER MLC Song Code : SB0LMC ISWC :" at bounding box center [455, 197] width 409 height 71
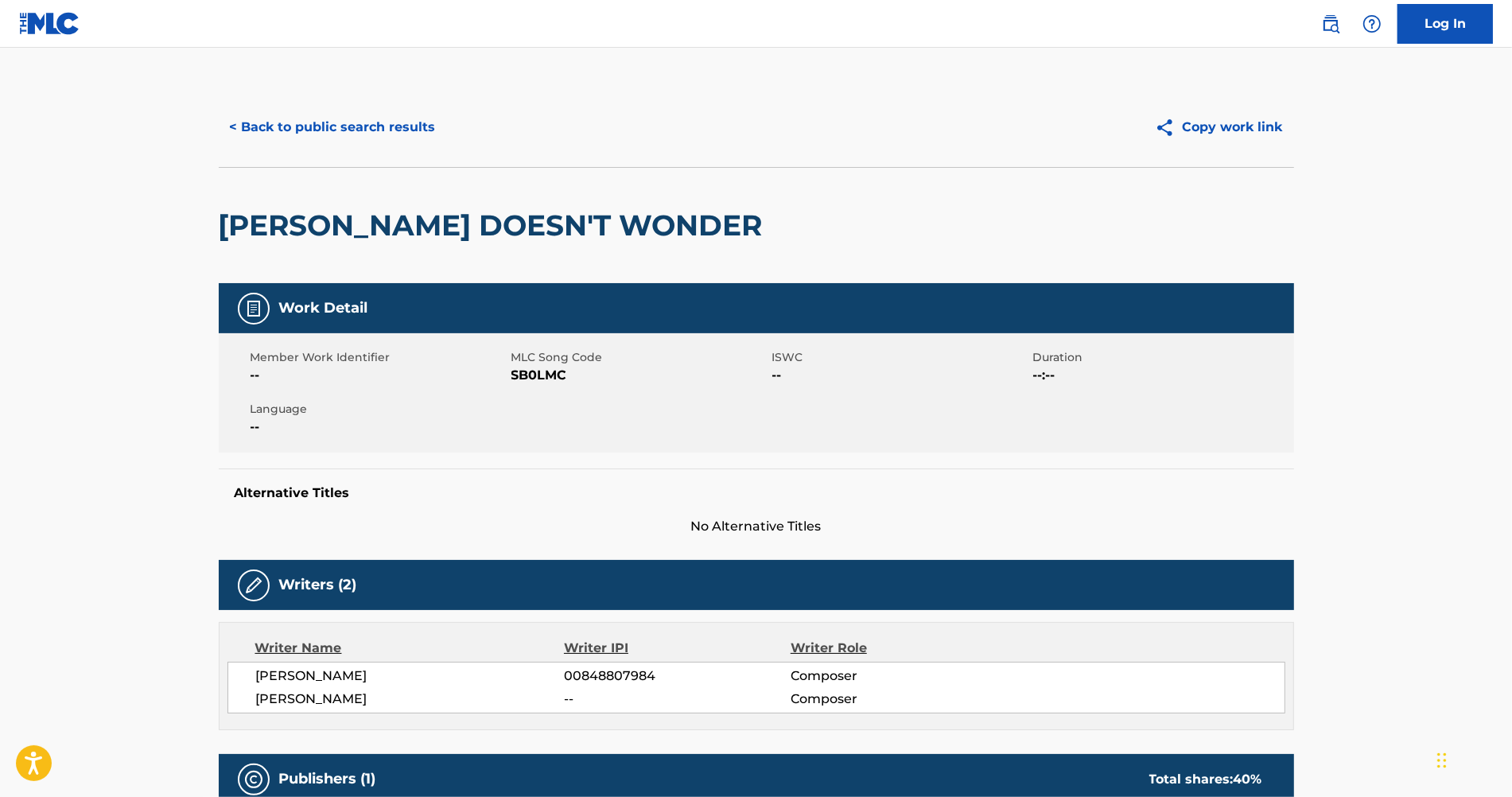
click at [363, 130] on button "< Back to public search results" at bounding box center [333, 127] width 228 height 40
